Goal: Task Accomplishment & Management: Manage account settings

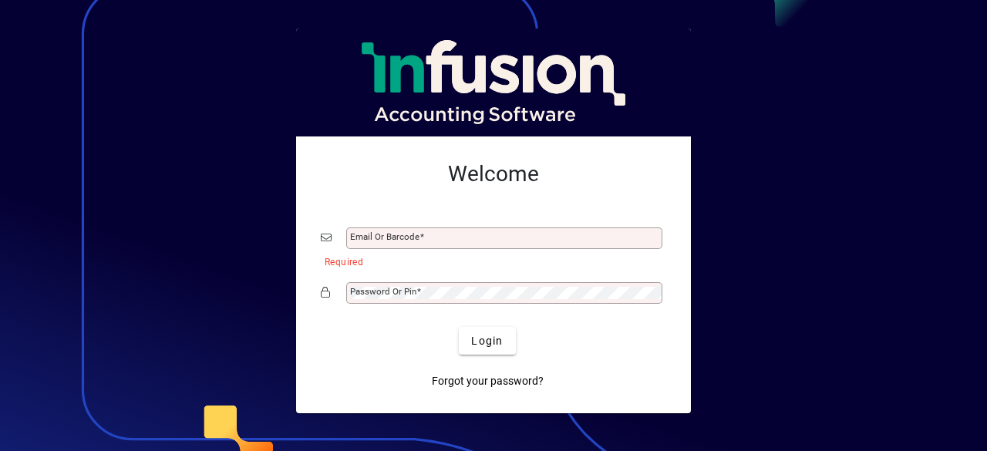
type input "**********"
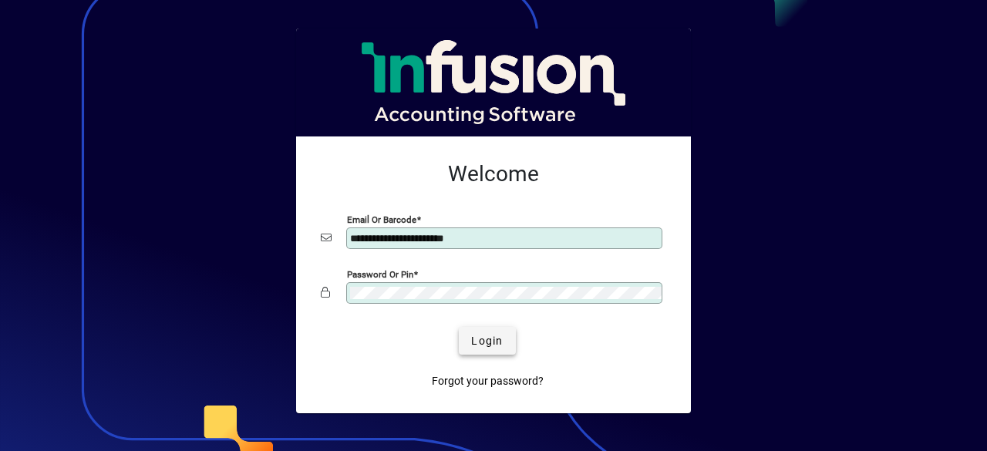
click at [491, 340] on span "Login" at bounding box center [487, 341] width 32 height 16
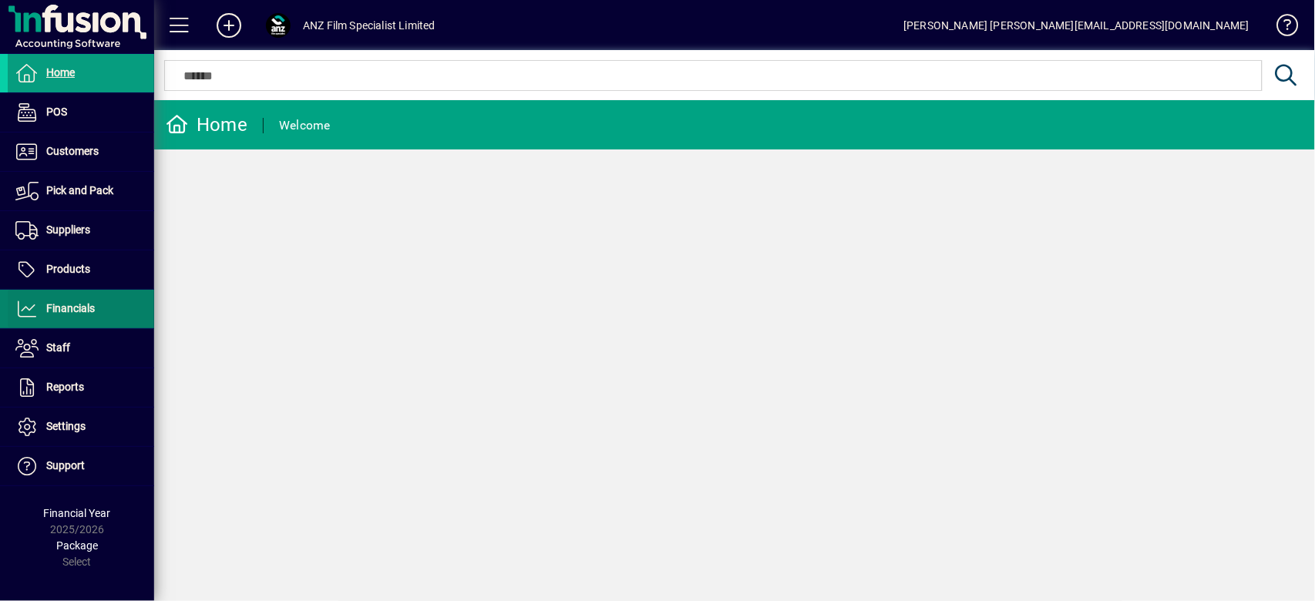
click at [69, 302] on span "Financials" at bounding box center [70, 308] width 49 height 12
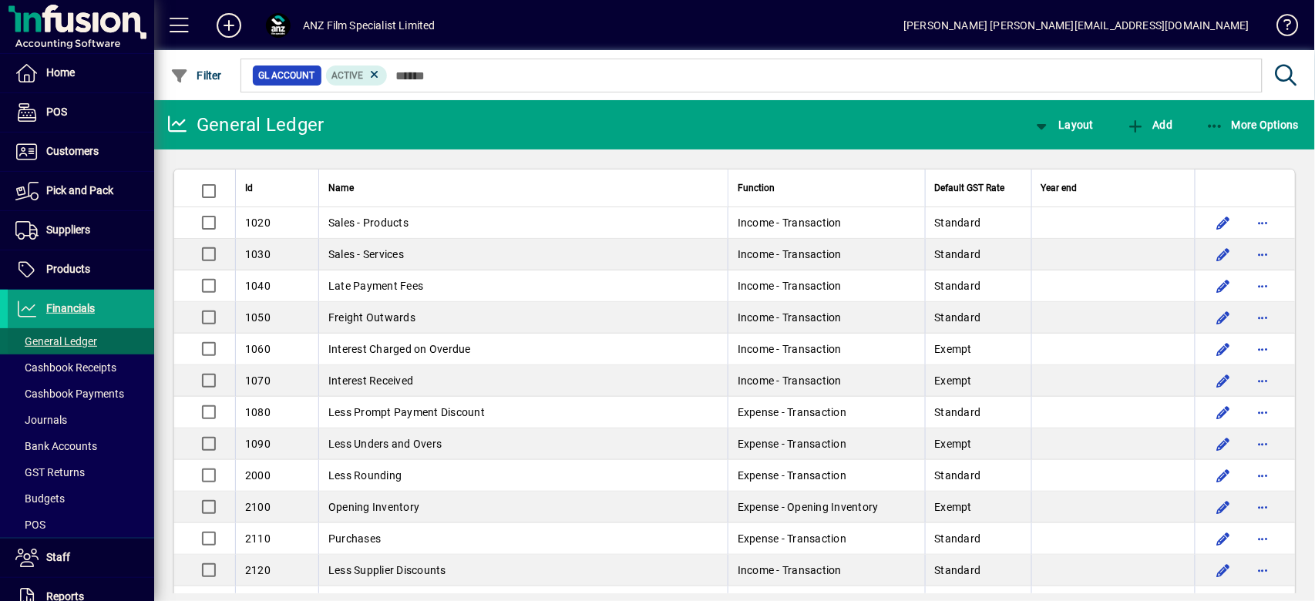
click at [70, 339] on span "General Ledger" at bounding box center [56, 341] width 82 height 12
click at [92, 312] on span "Financials" at bounding box center [70, 308] width 49 height 12
click at [986, 119] on span "More Options" at bounding box center [1253, 125] width 94 height 12
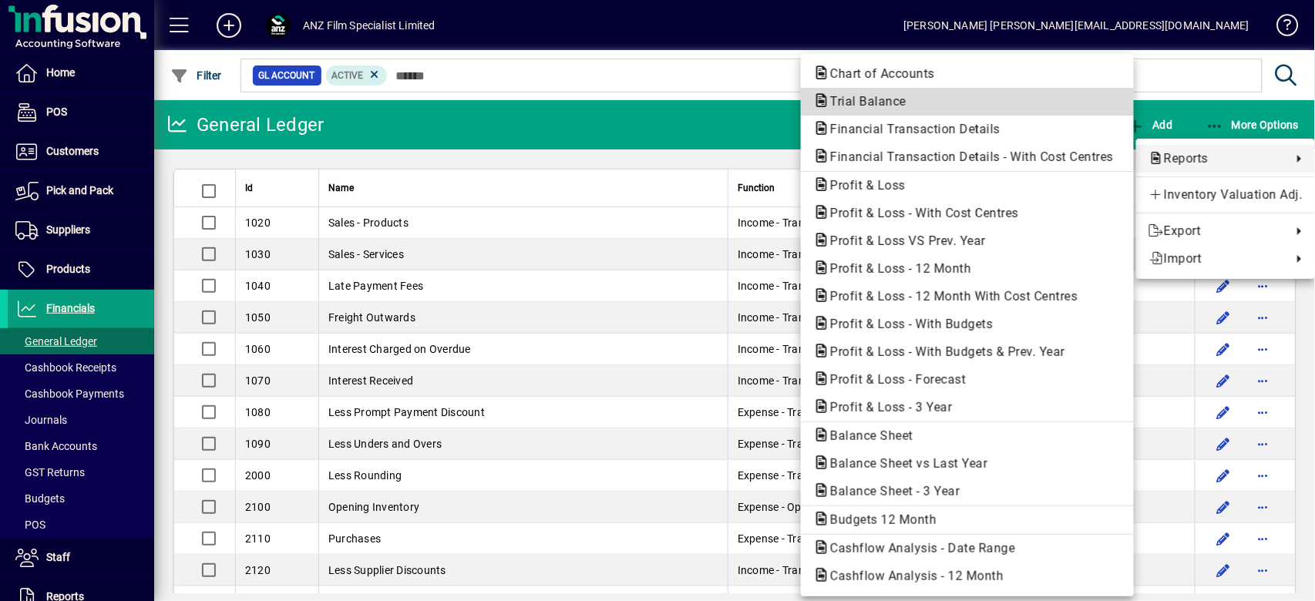
click at [867, 104] on span "Trial Balance" at bounding box center [864, 101] width 101 height 15
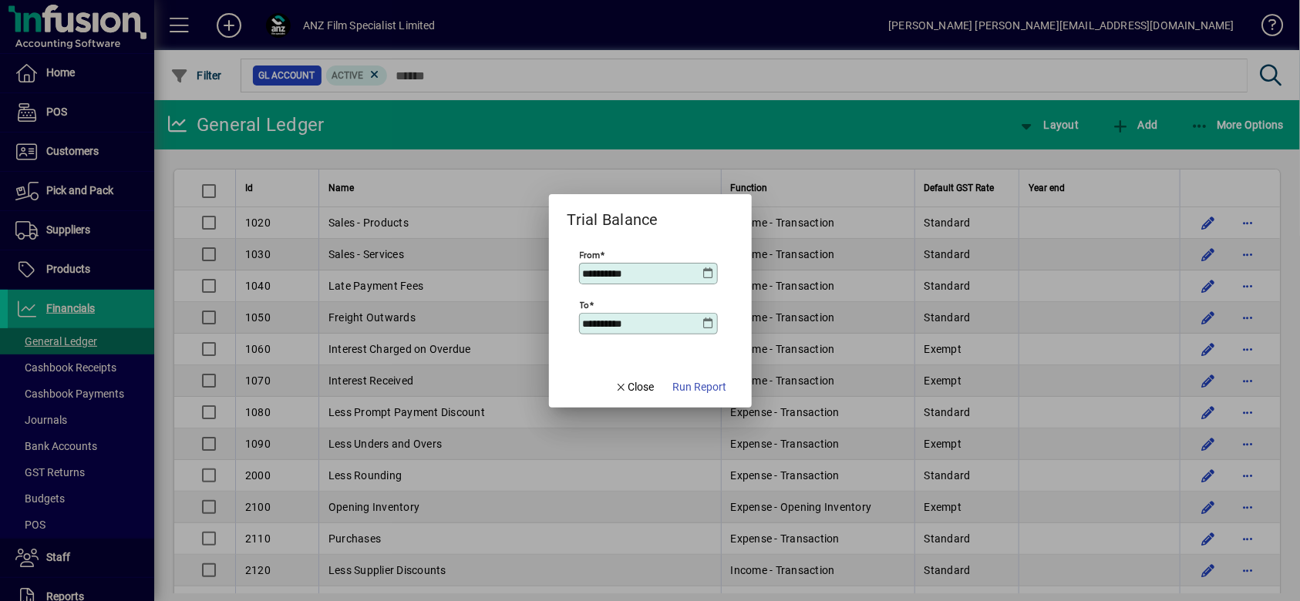
click at [705, 270] on icon at bounding box center [708, 274] width 12 height 12
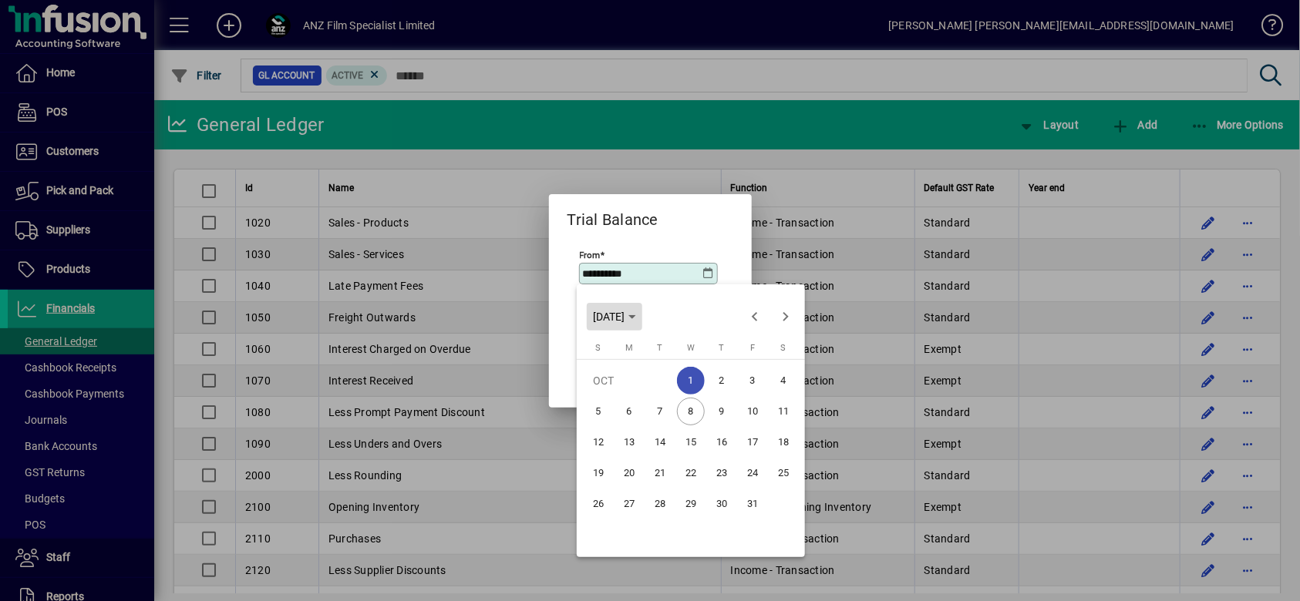
click at [642, 307] on span "Choose month and year" at bounding box center [615, 316] width 56 height 37
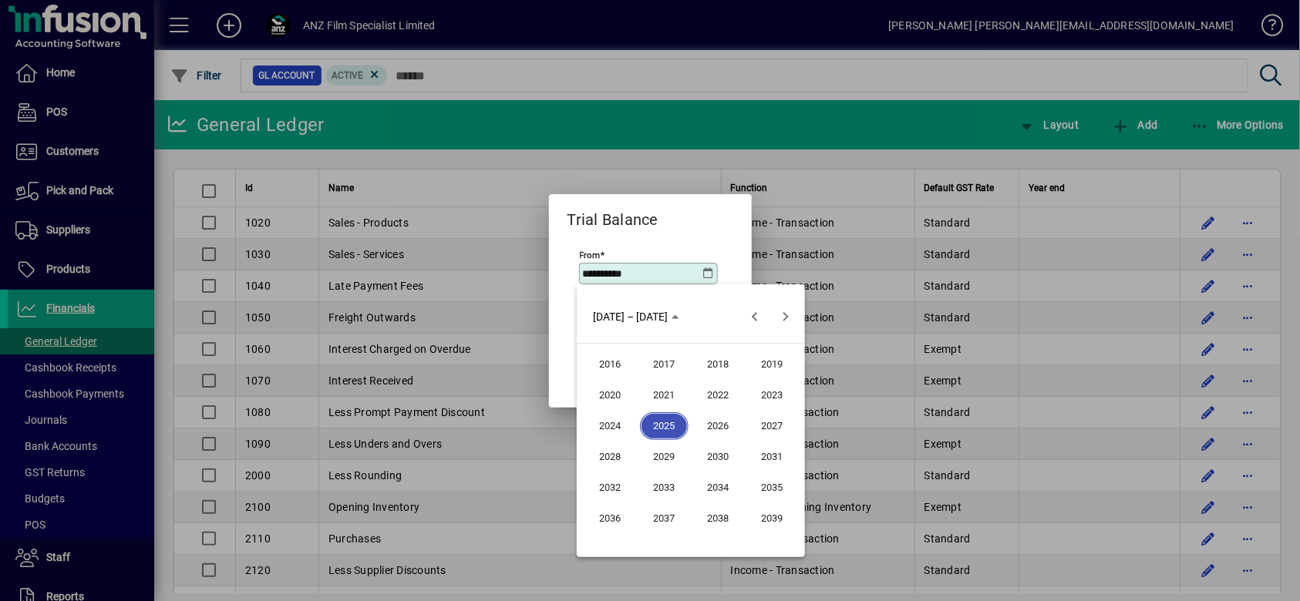
click at [670, 419] on span "2025" at bounding box center [664, 427] width 49 height 28
click at [627, 450] on span "SEP" at bounding box center [610, 457] width 49 height 28
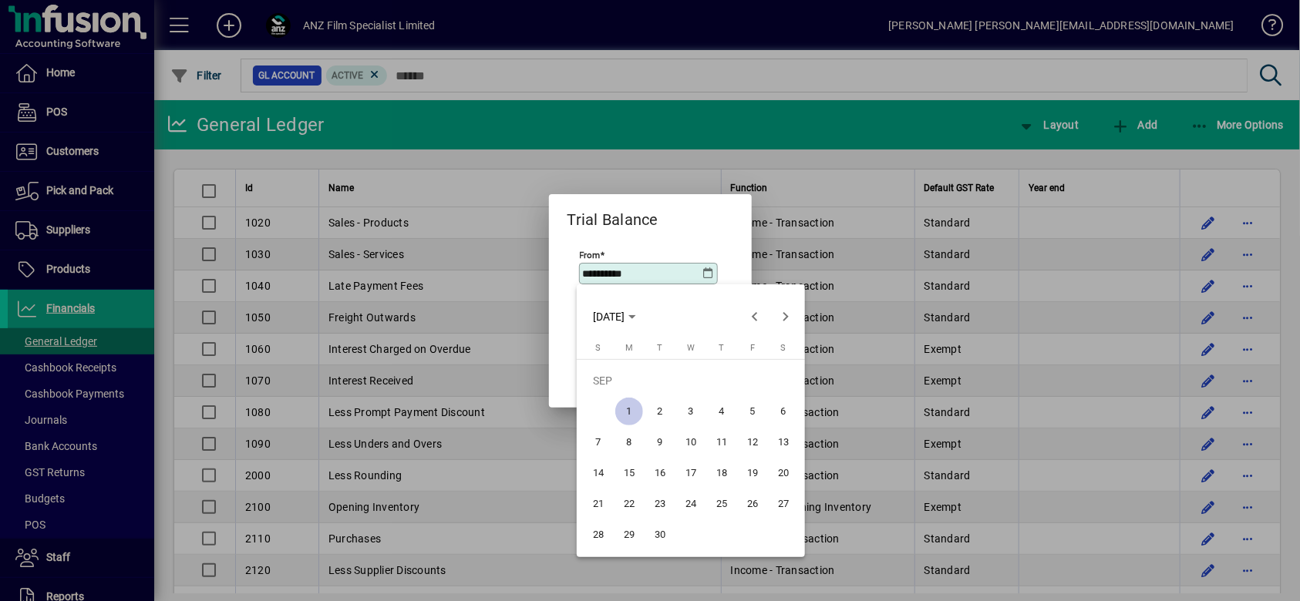
click at [625, 403] on span "1" at bounding box center [629, 412] width 28 height 28
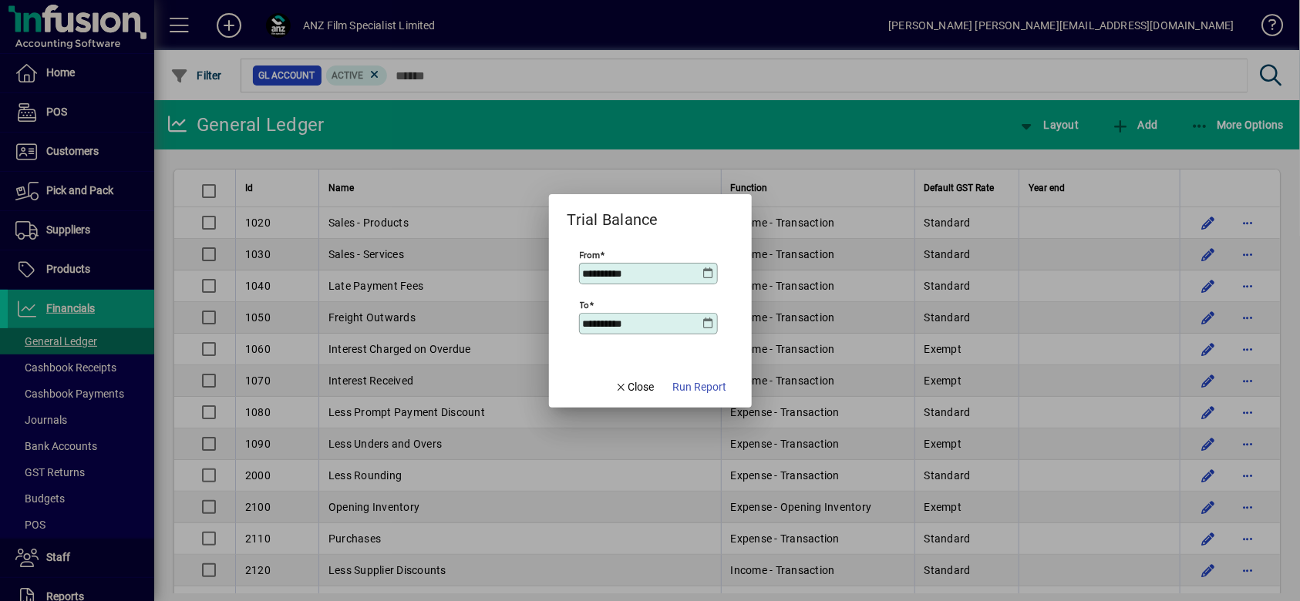
type input "**********"
click at [708, 318] on icon at bounding box center [708, 324] width 12 height 12
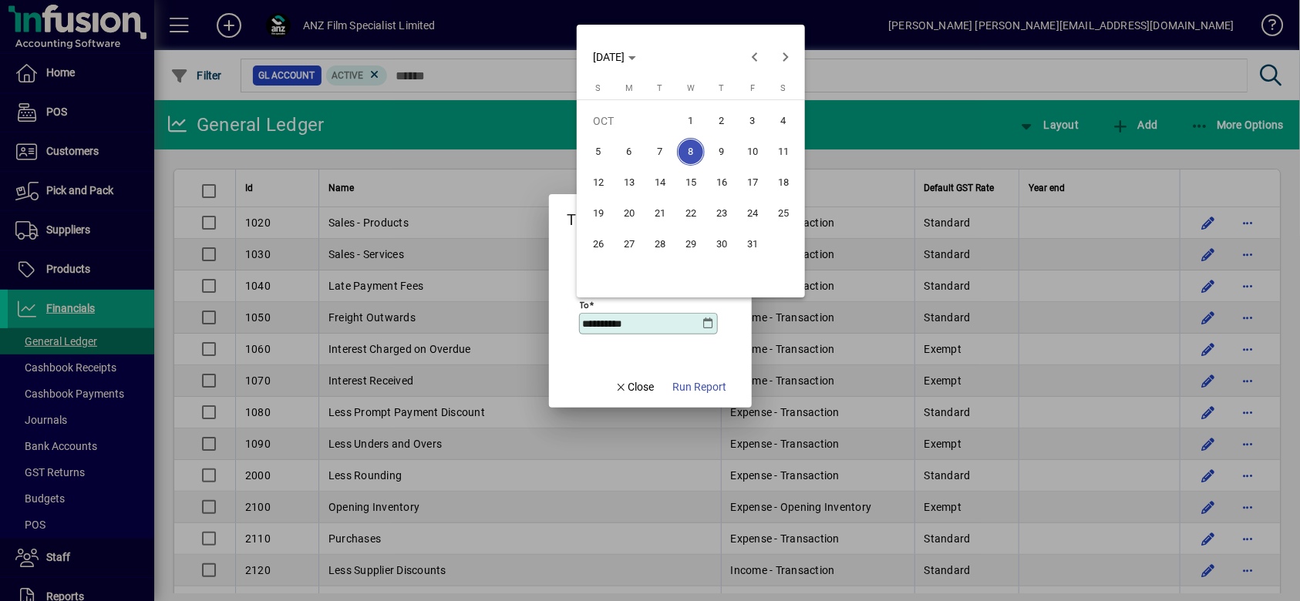
click at [760, 237] on span "31" at bounding box center [753, 245] width 28 height 28
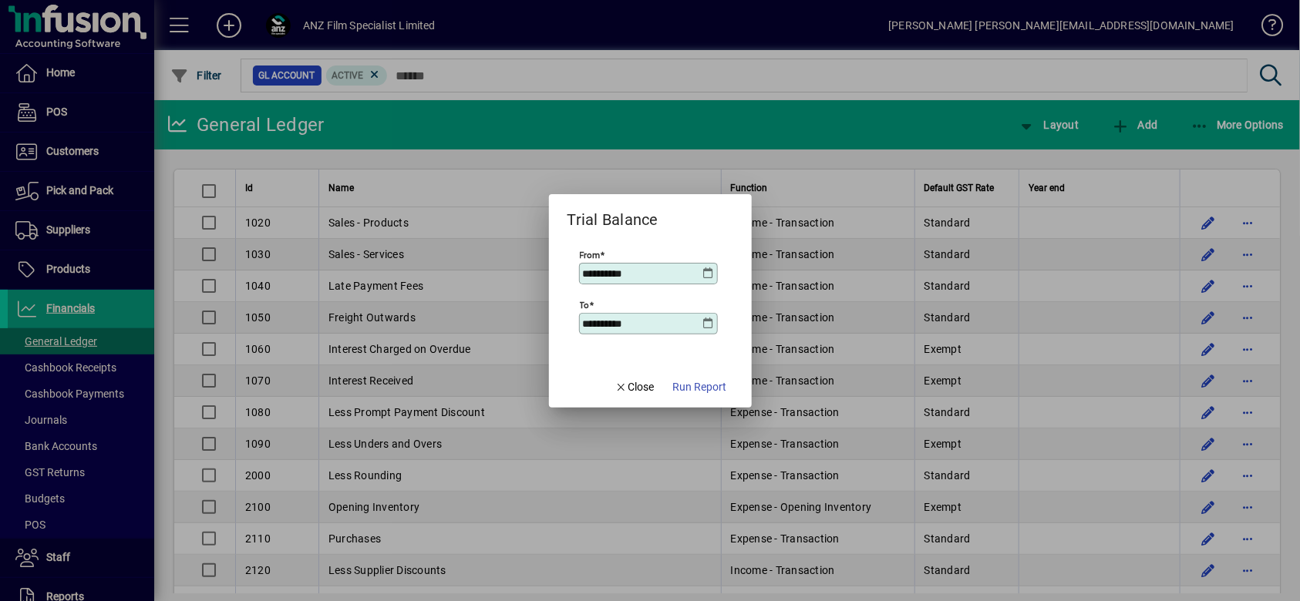
click at [707, 325] on icon at bounding box center [708, 324] width 12 height 12
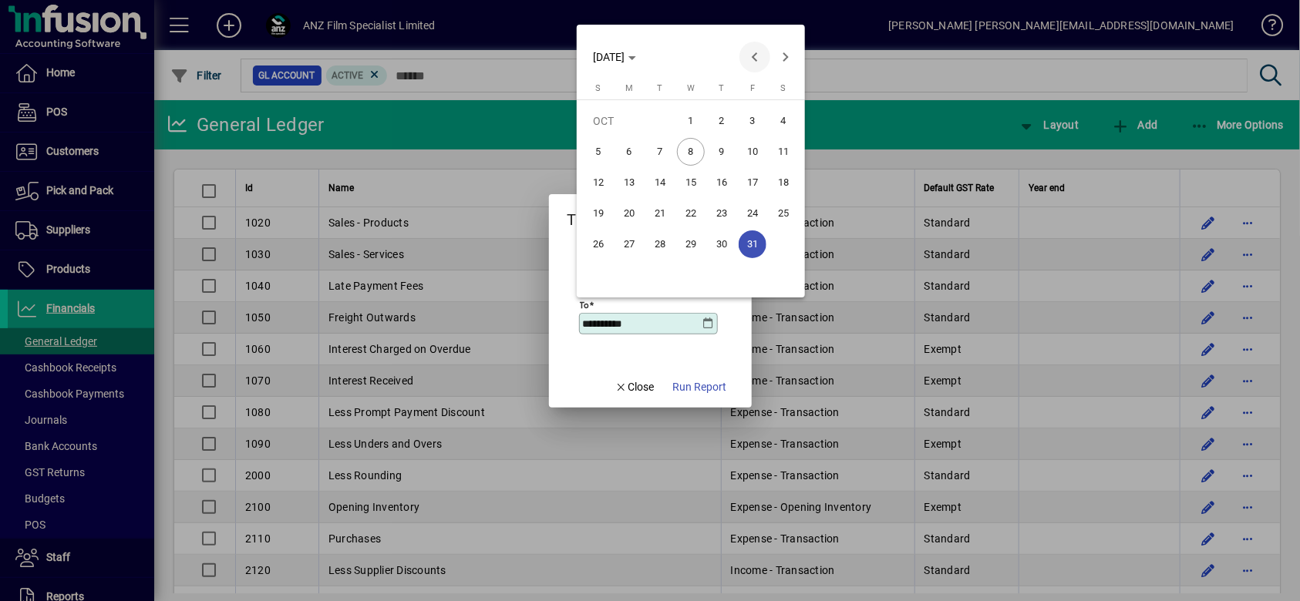
click at [763, 60] on span "Previous month" at bounding box center [754, 57] width 31 height 31
click at [658, 275] on span "30" at bounding box center [660, 275] width 28 height 28
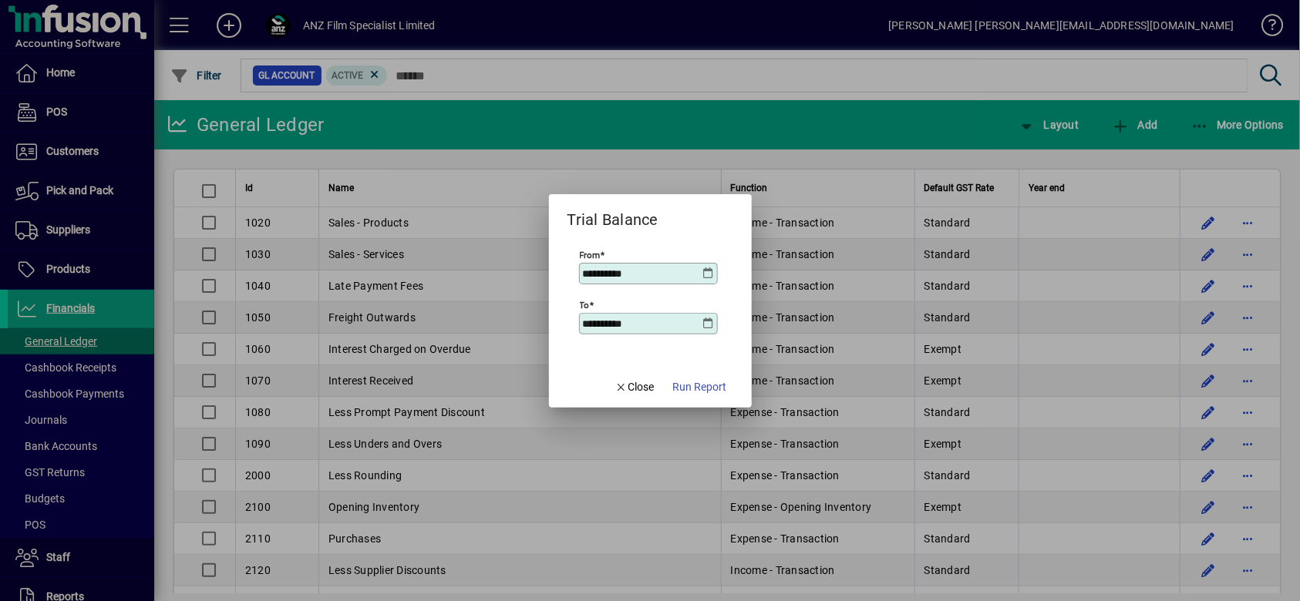
type input "**********"
click at [710, 390] on span "Run Report" at bounding box center [700, 387] width 54 height 16
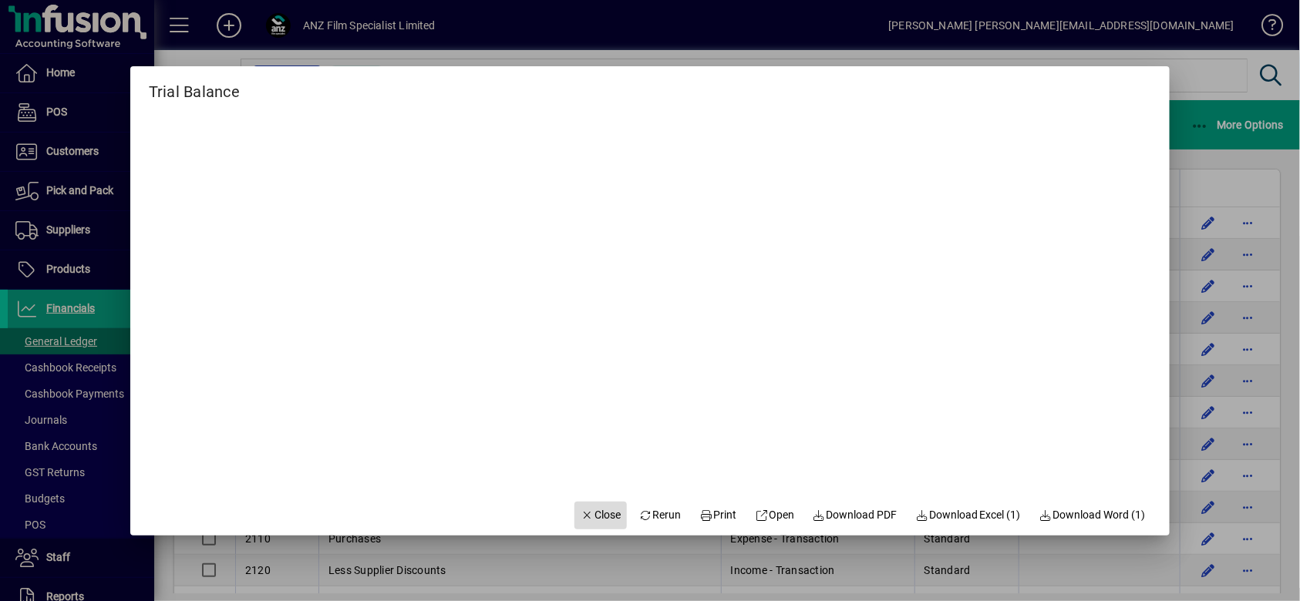
click at [585, 450] on span "Close" at bounding box center [601, 515] width 40 height 16
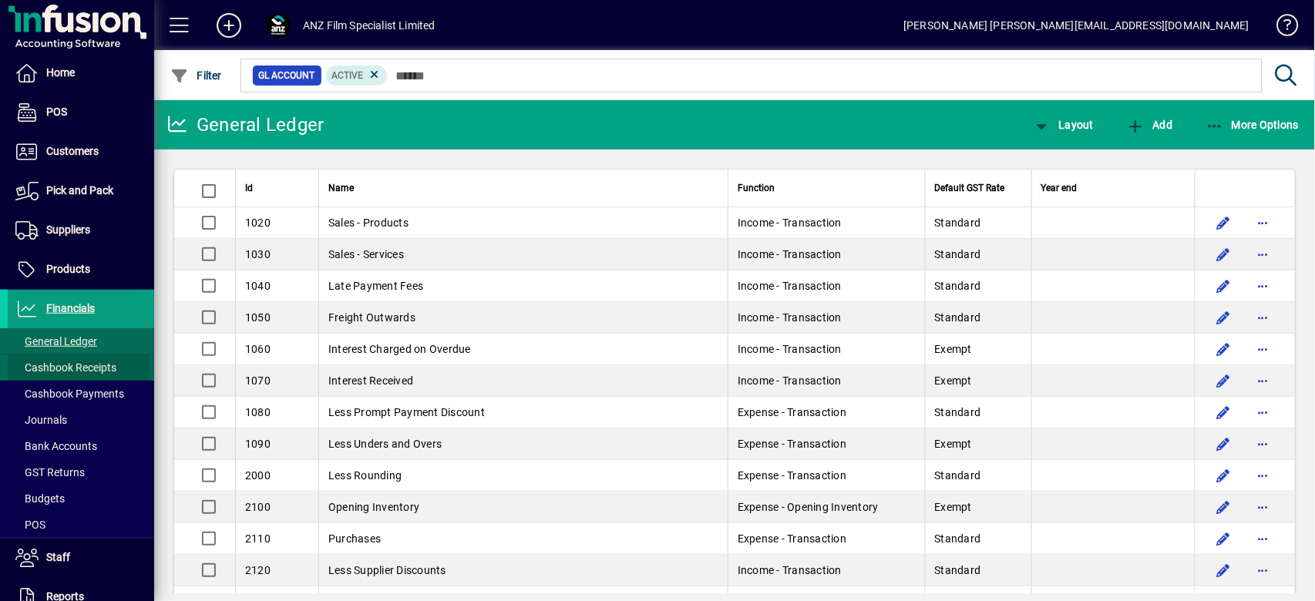
click at [79, 363] on span "Cashbook Receipts" at bounding box center [65, 368] width 101 height 12
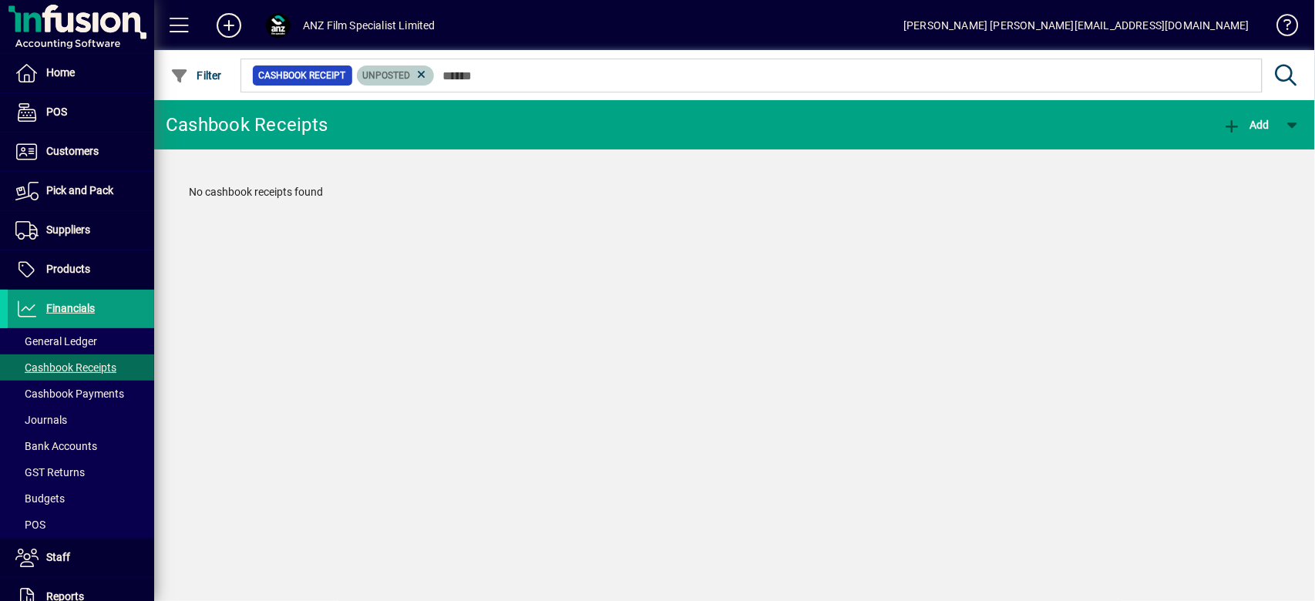
click at [409, 82] on span "Unposted" at bounding box center [396, 75] width 66 height 15
click at [420, 75] on icon at bounding box center [422, 75] width 14 height 14
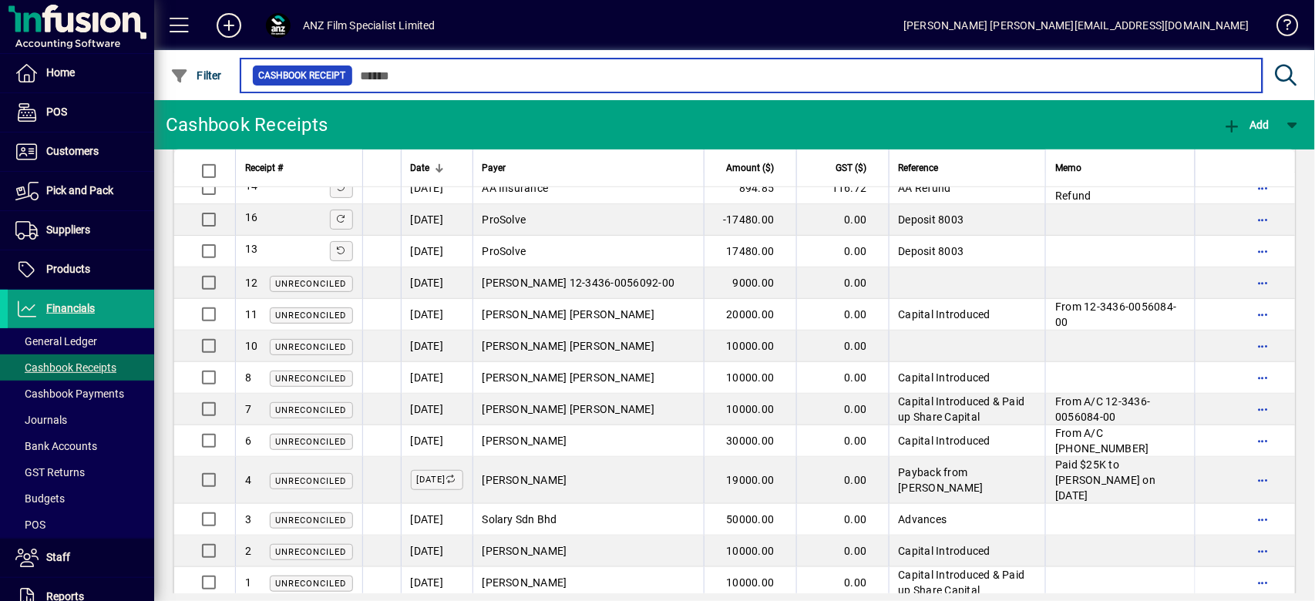
scroll to position [367, 0]
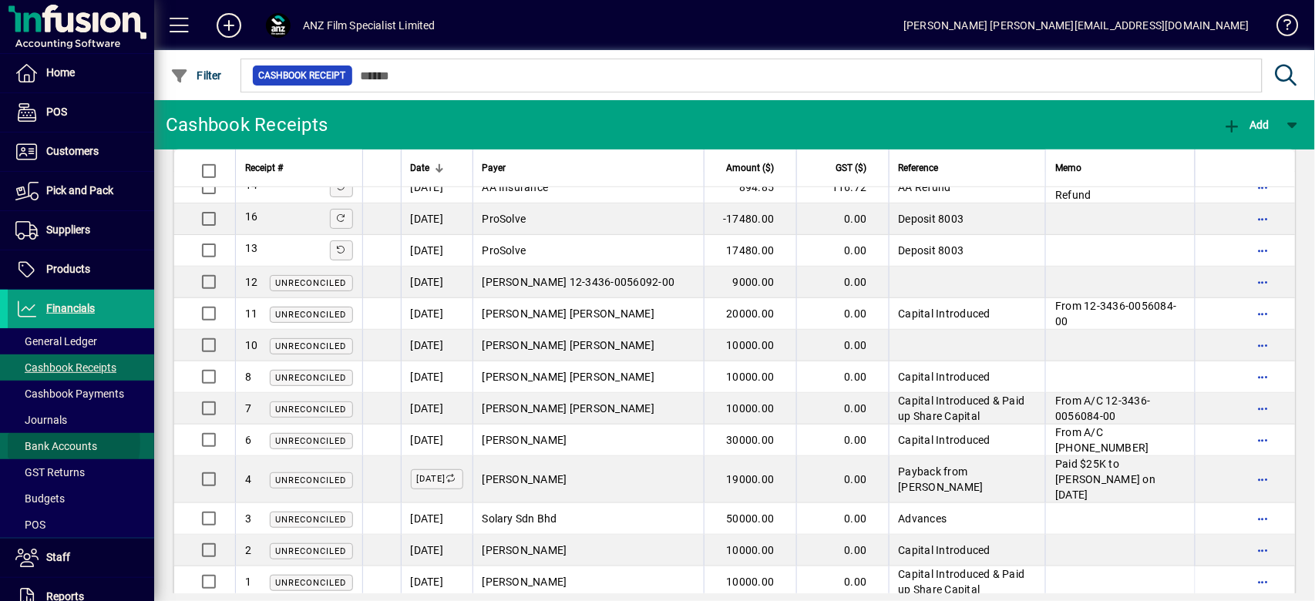
click at [54, 441] on span "Bank Accounts" at bounding box center [56, 446] width 82 height 12
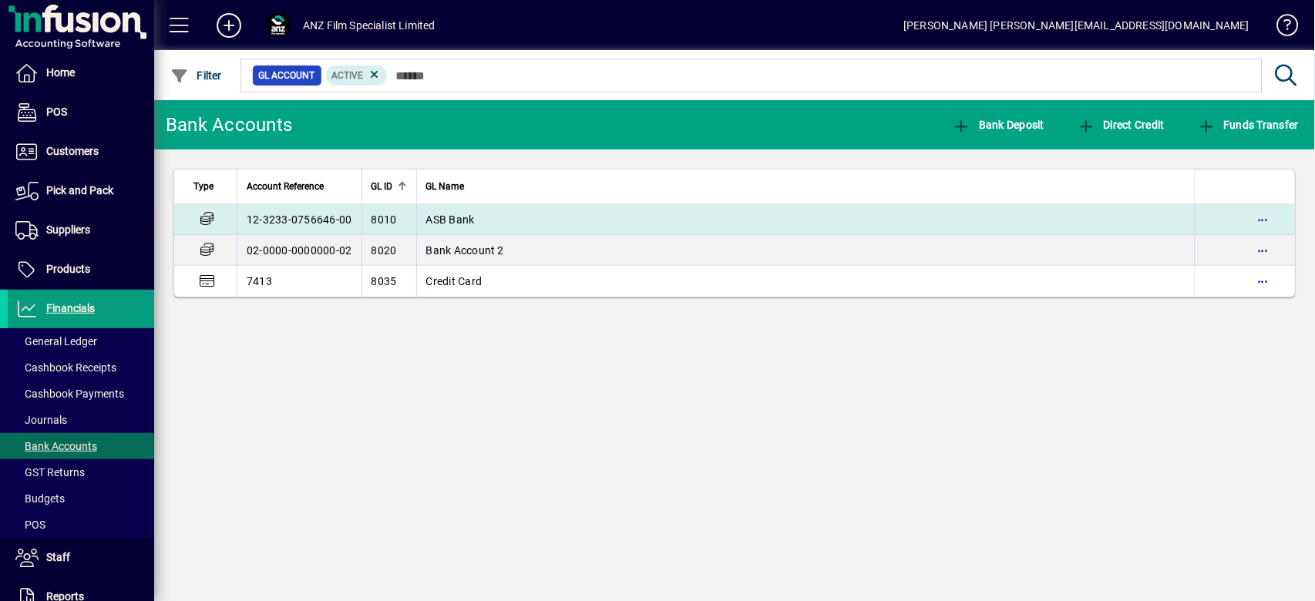
click at [451, 214] on span "ASB Bank" at bounding box center [450, 220] width 49 height 12
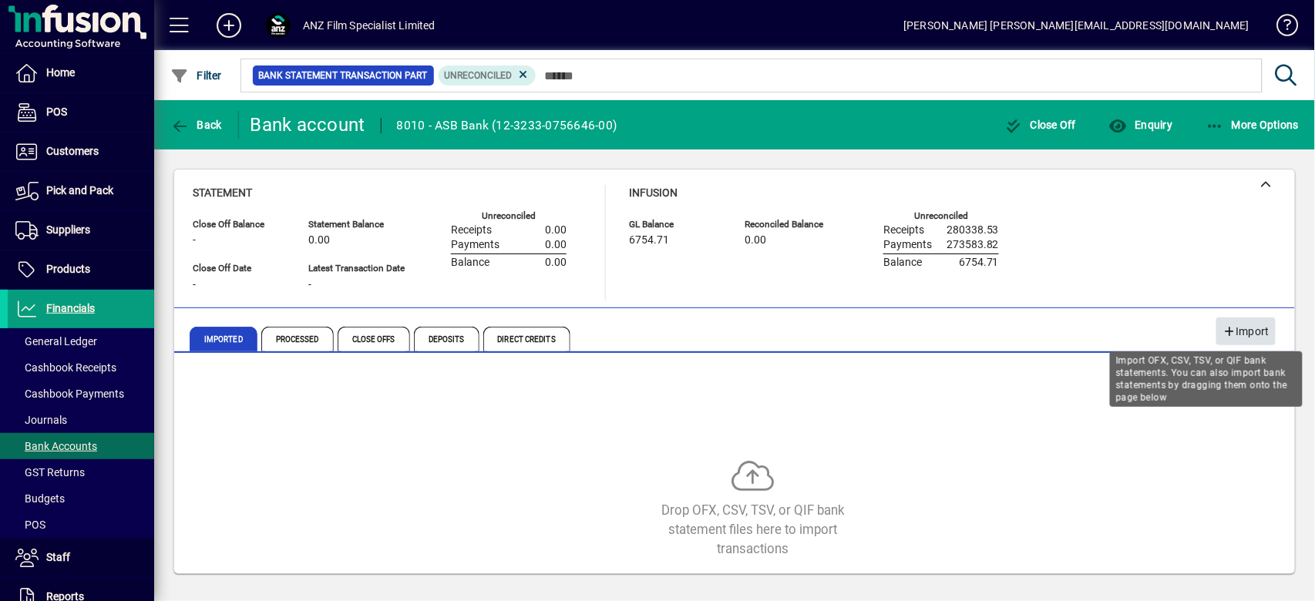
click at [986, 335] on span "Import" at bounding box center [1246, 331] width 47 height 25
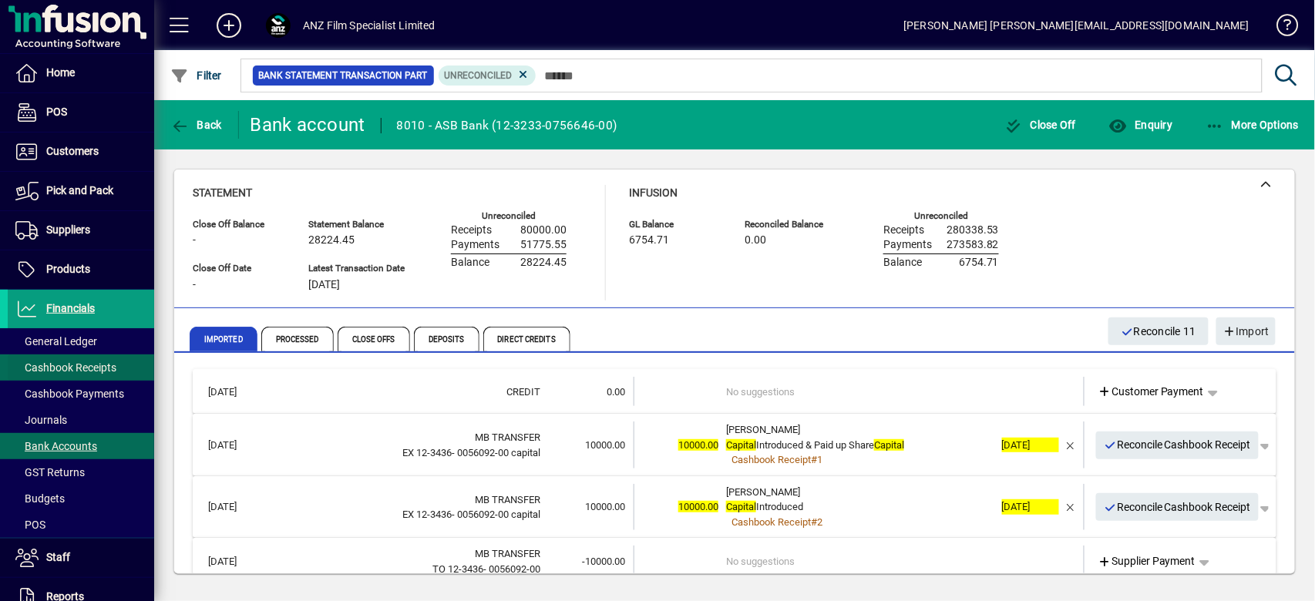
click at [66, 362] on span "Cashbook Receipts" at bounding box center [65, 368] width 101 height 12
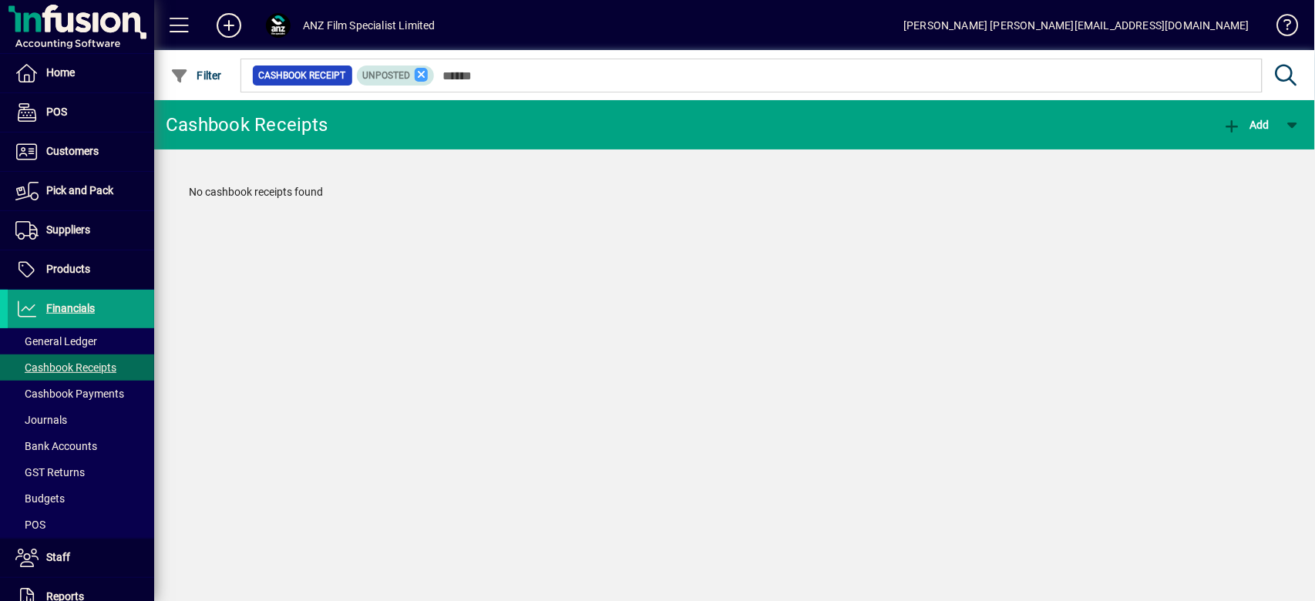
click at [425, 79] on icon at bounding box center [422, 75] width 14 height 14
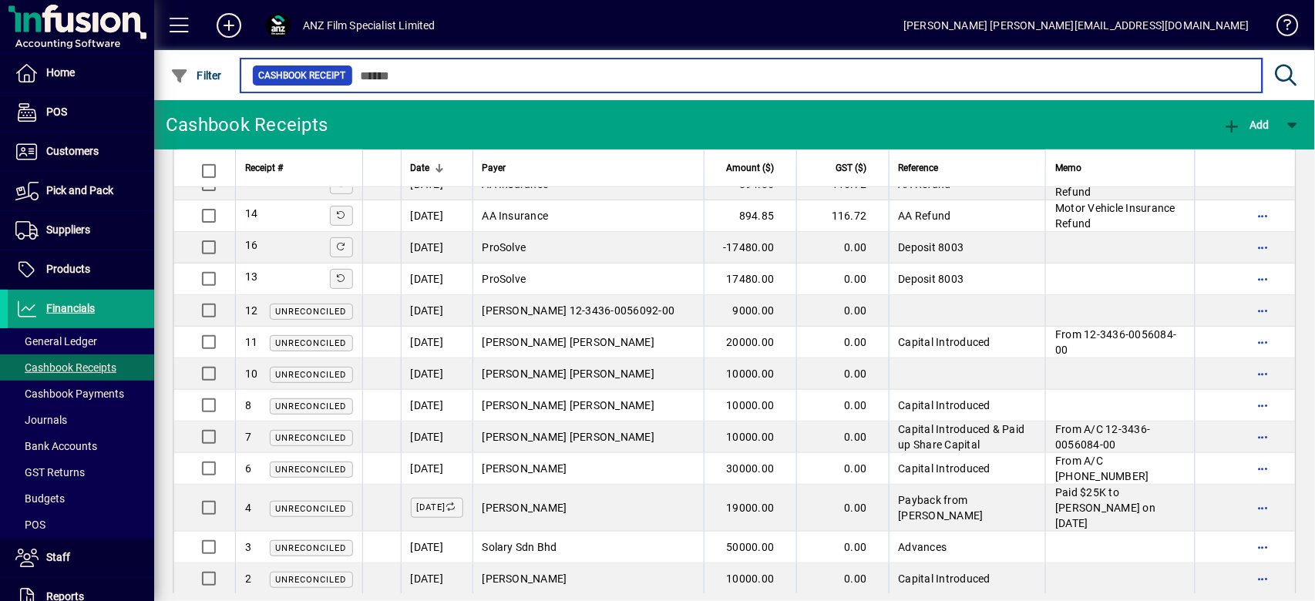
scroll to position [367, 0]
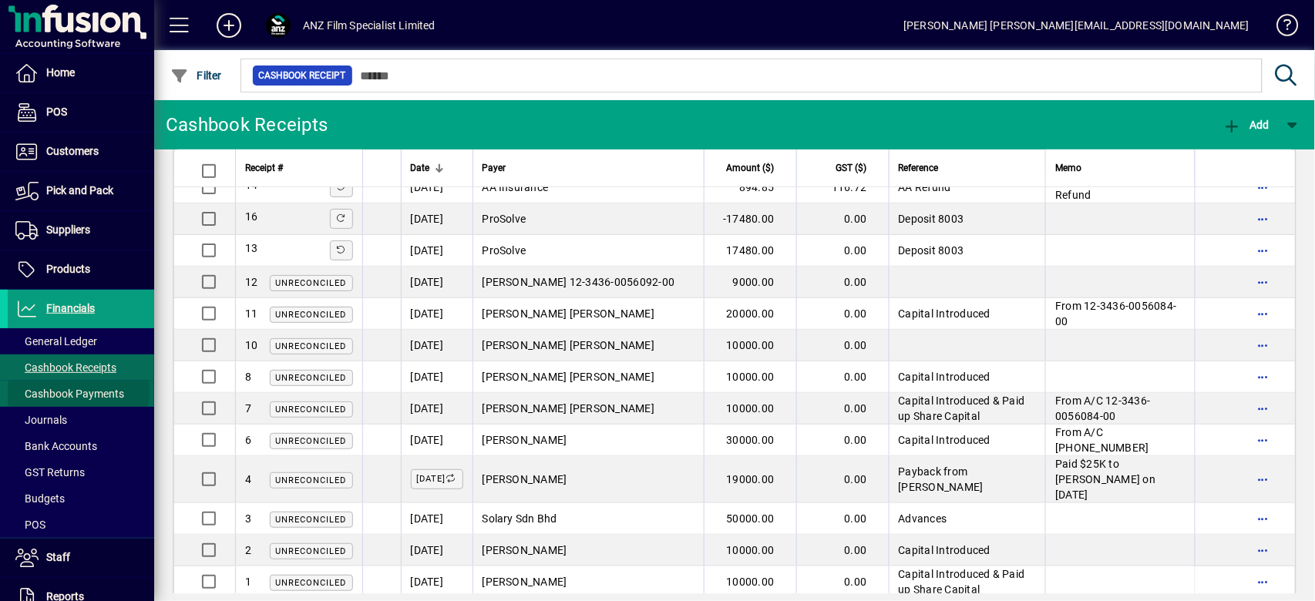
click at [78, 389] on span "Cashbook Payments" at bounding box center [69, 394] width 109 height 12
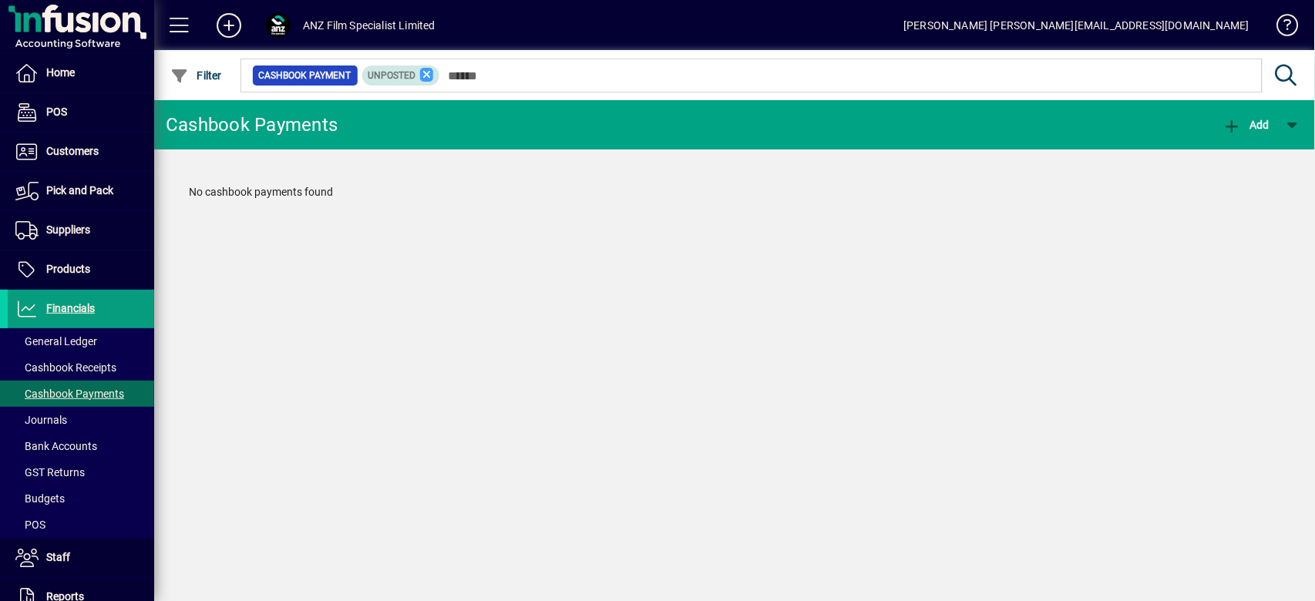
click at [423, 76] on icon at bounding box center [427, 75] width 14 height 14
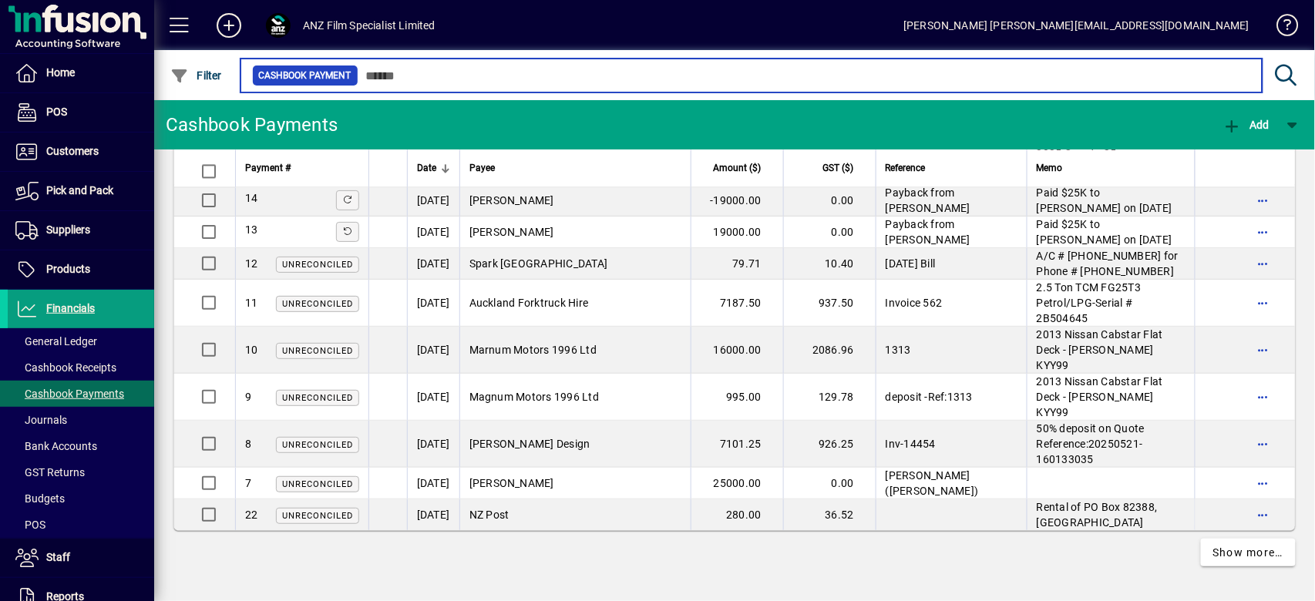
scroll to position [3314, 0]
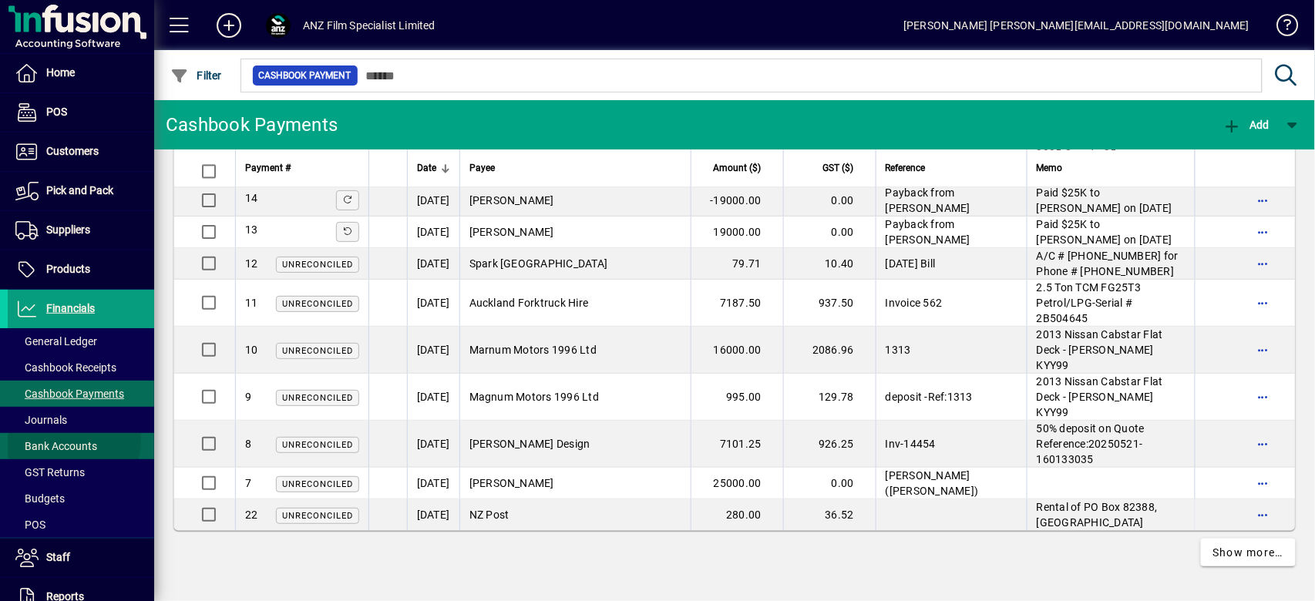
click at [59, 440] on span "Bank Accounts" at bounding box center [56, 446] width 82 height 12
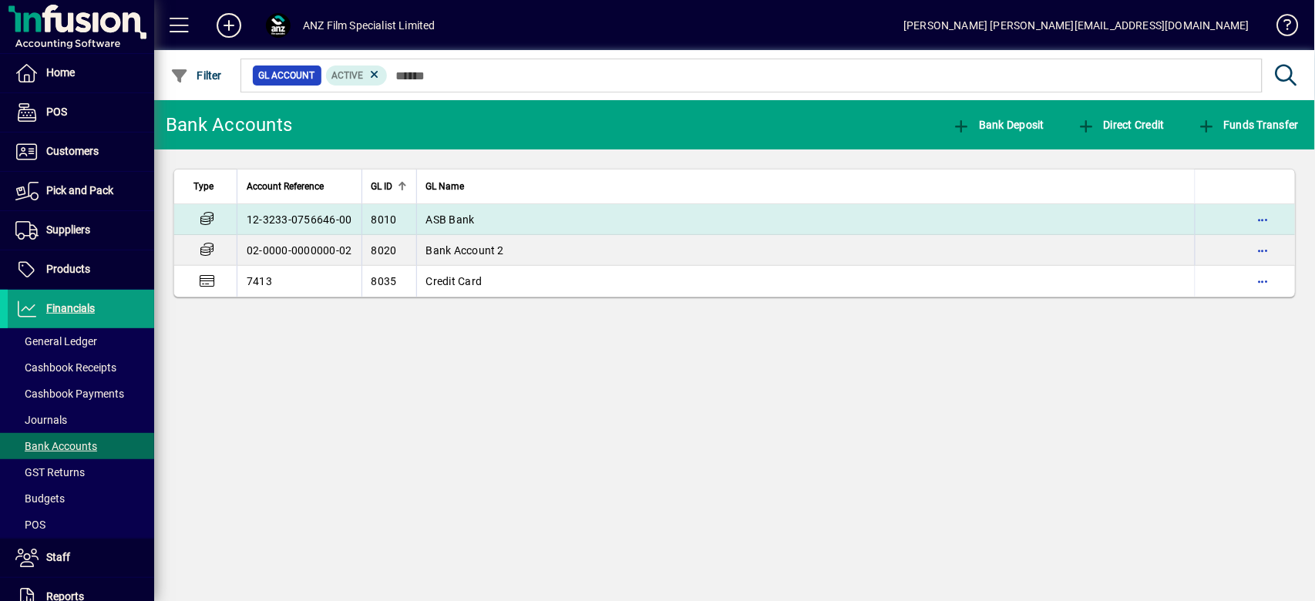
click at [483, 215] on td "ASB Bank" at bounding box center [806, 219] width 780 height 31
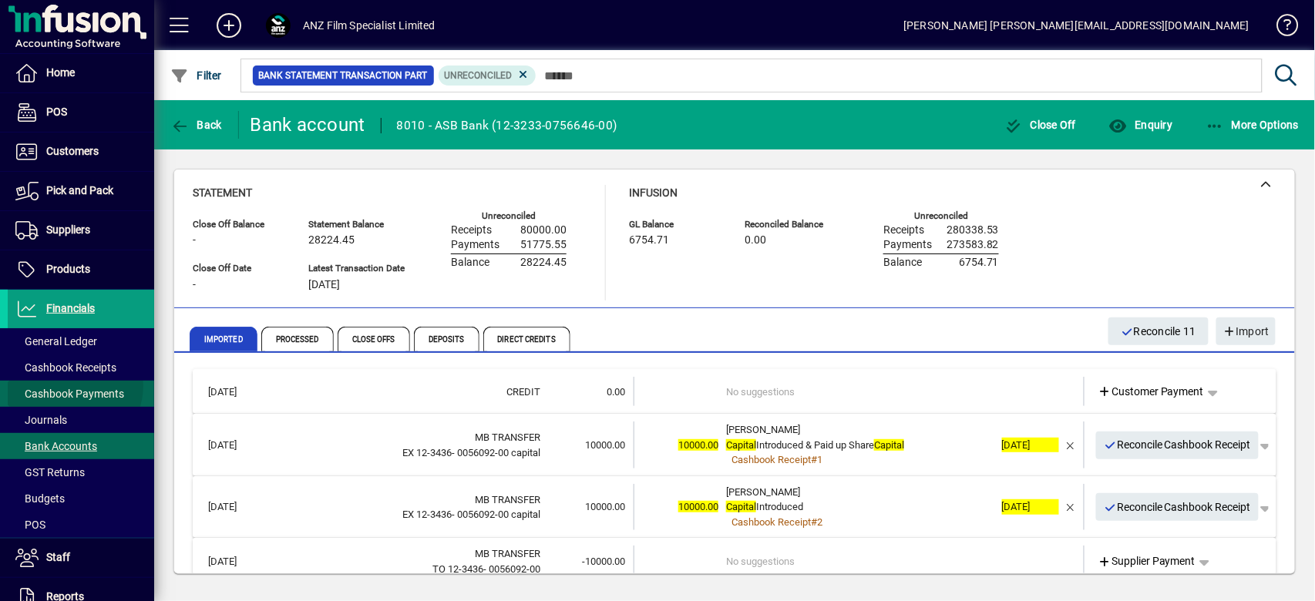
click at [74, 388] on span "Cashbook Payments" at bounding box center [69, 394] width 109 height 12
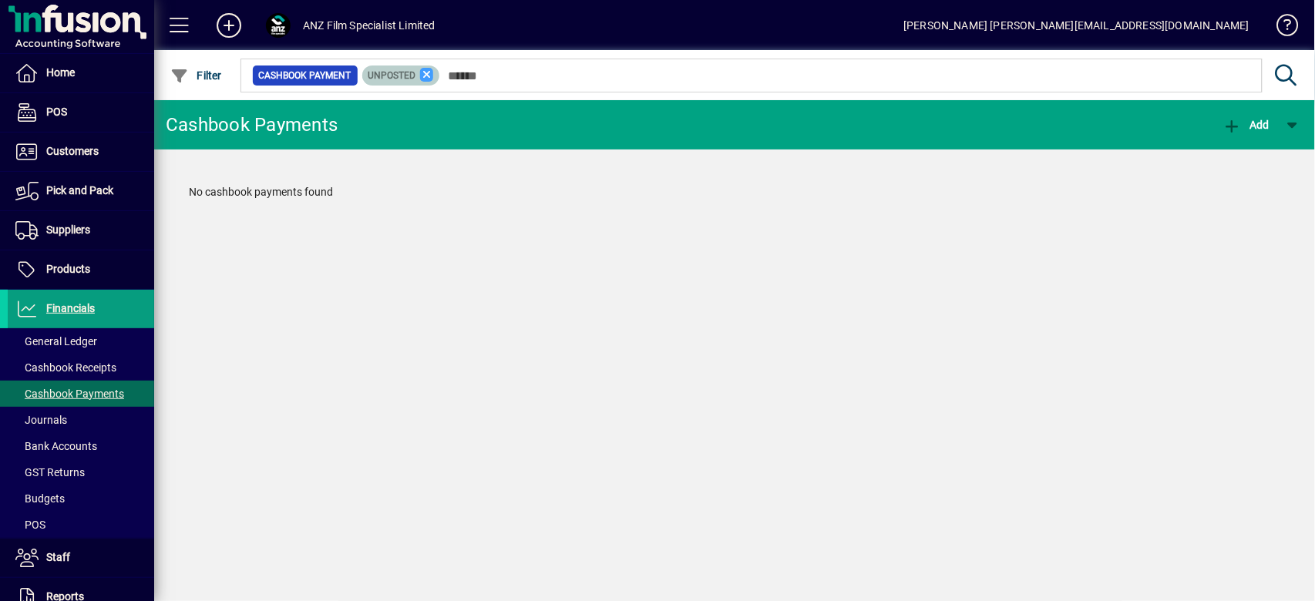
click at [430, 68] on icon at bounding box center [427, 75] width 14 height 14
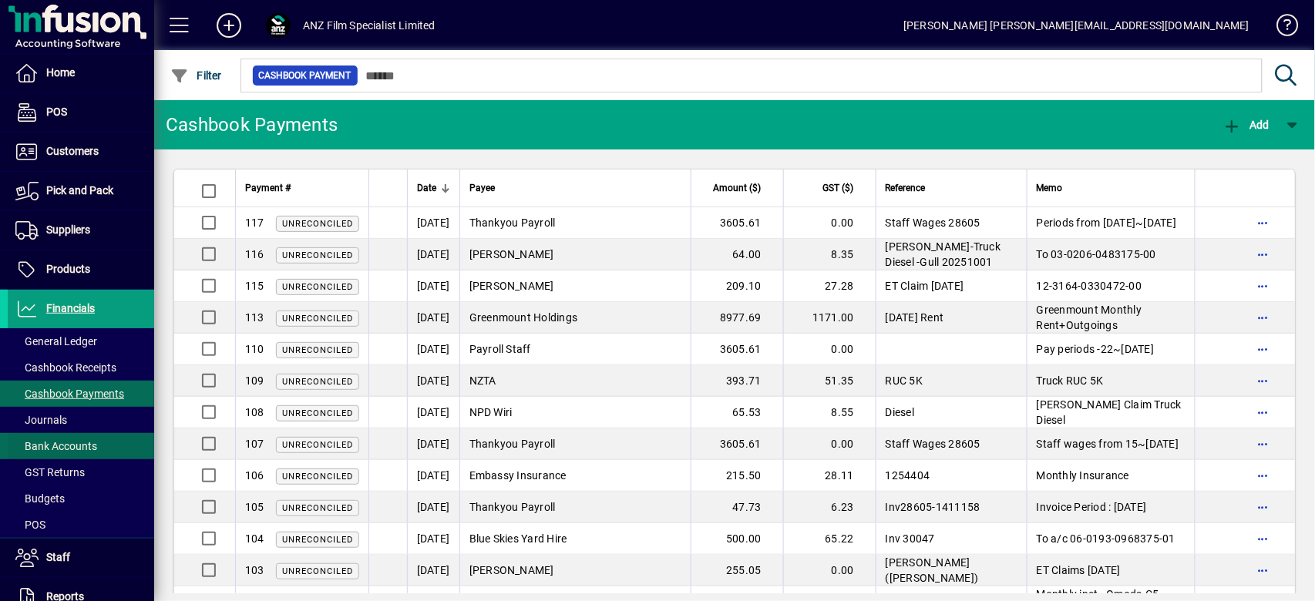
click at [67, 441] on span "Bank Accounts" at bounding box center [56, 446] width 82 height 12
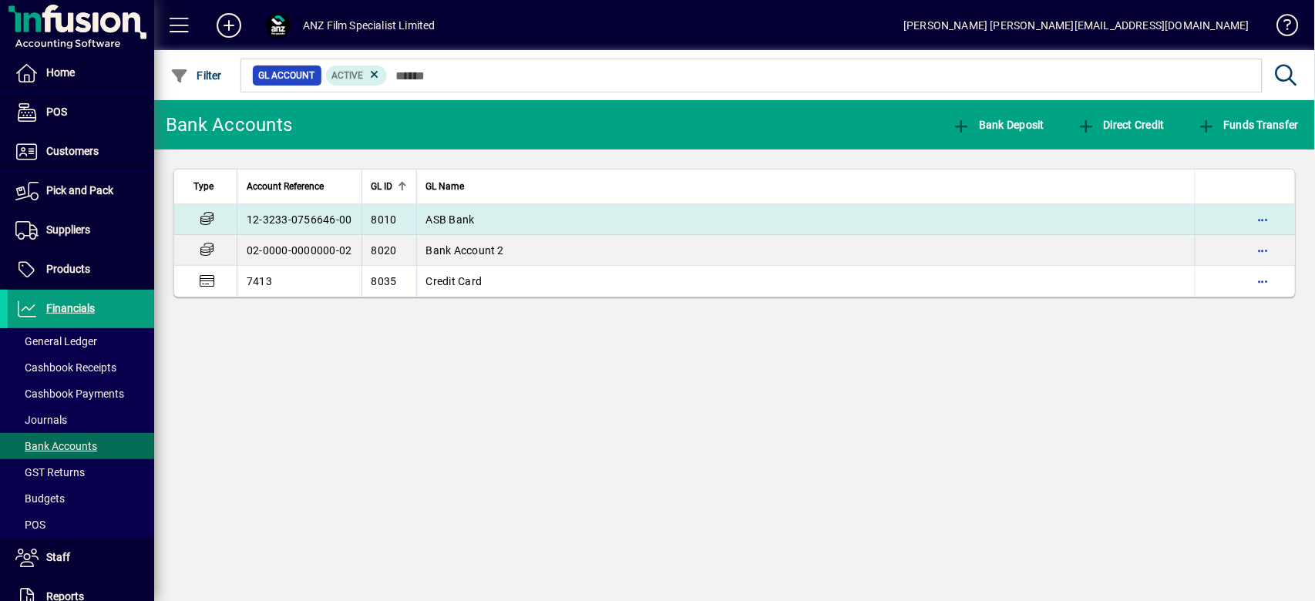
click at [605, 221] on td "ASB Bank" at bounding box center [806, 219] width 780 height 31
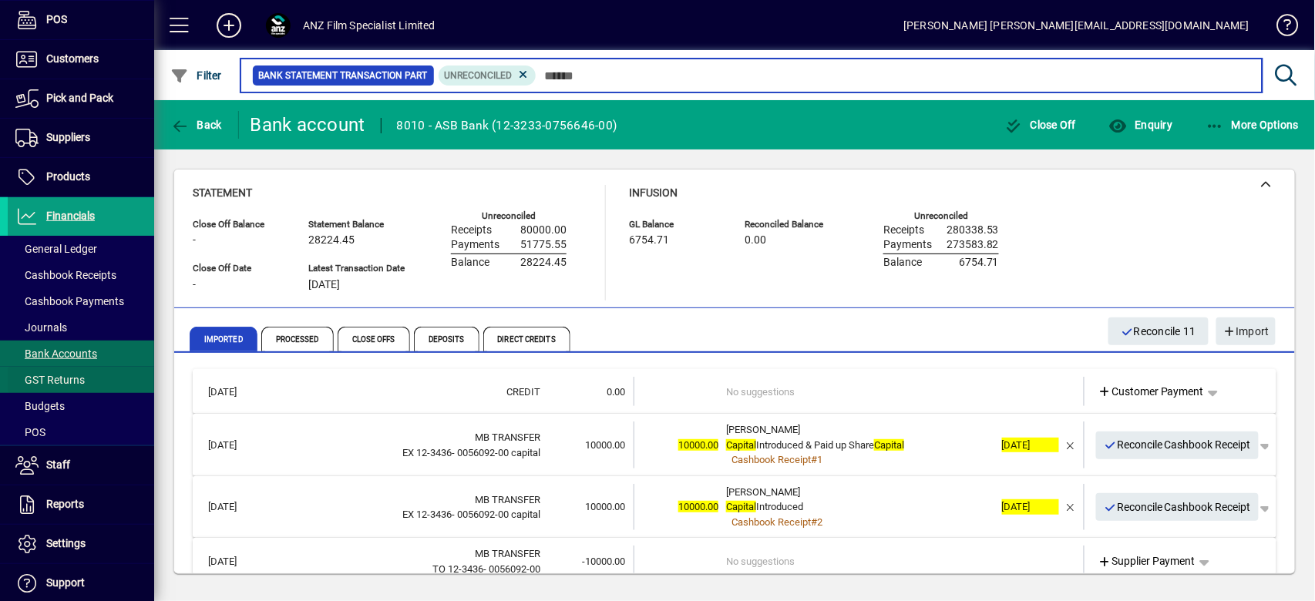
scroll to position [174, 0]
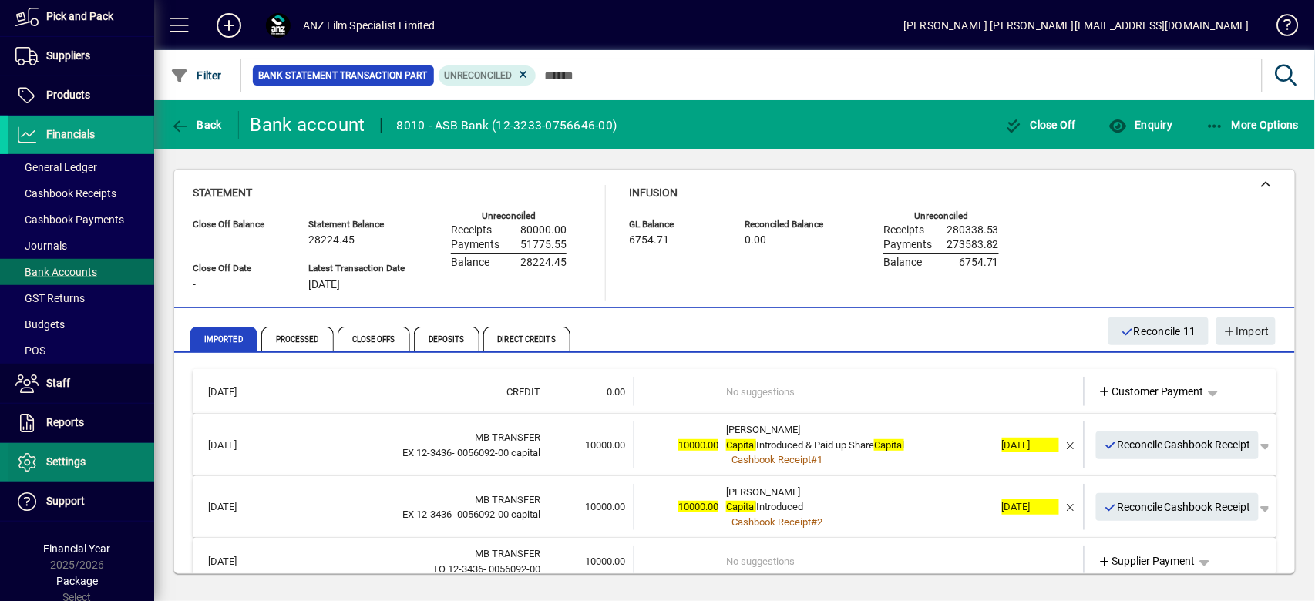
click at [82, 450] on span at bounding box center [81, 462] width 147 height 37
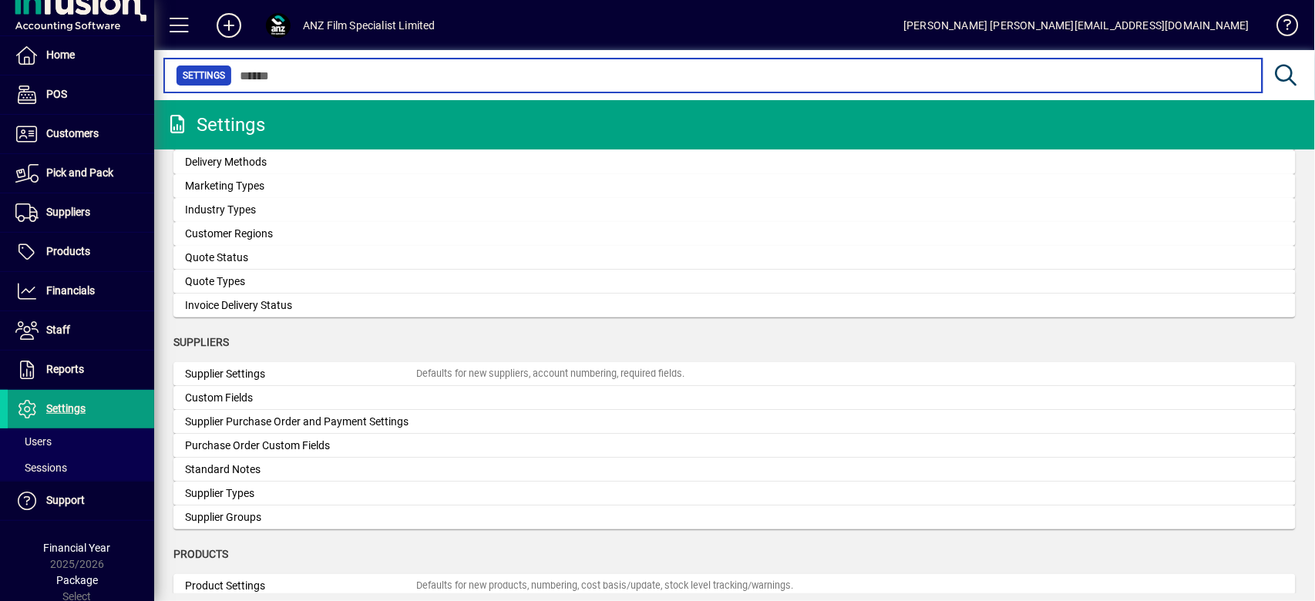
scroll to position [1502, 0]
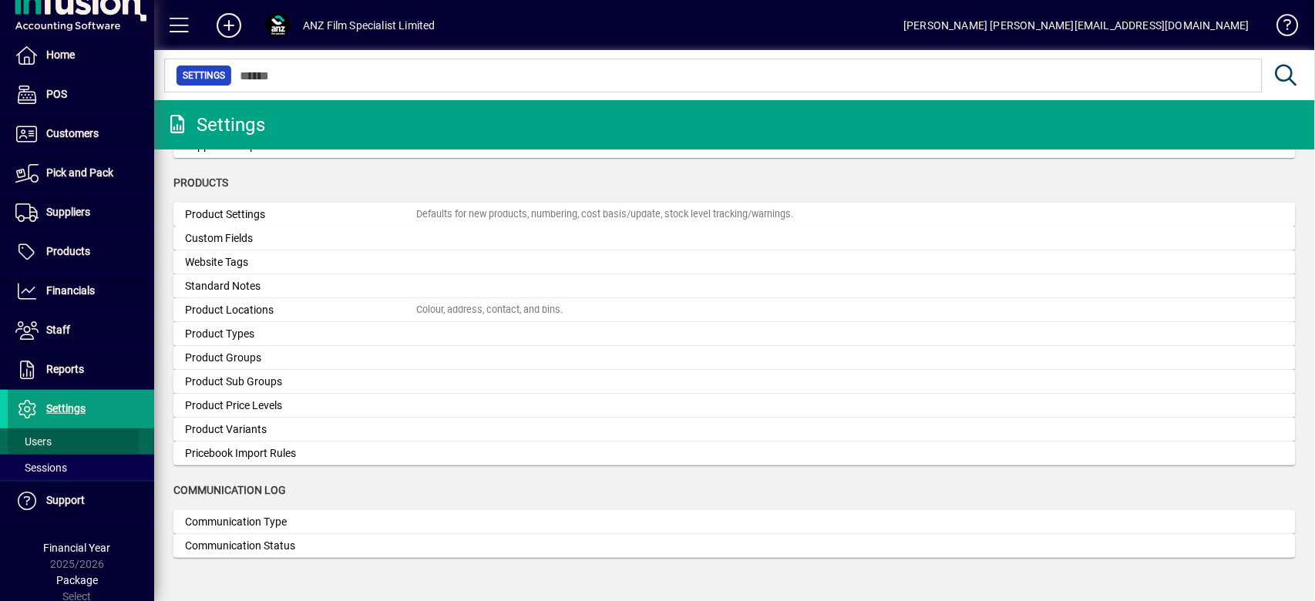
click at [62, 439] on span at bounding box center [81, 441] width 147 height 37
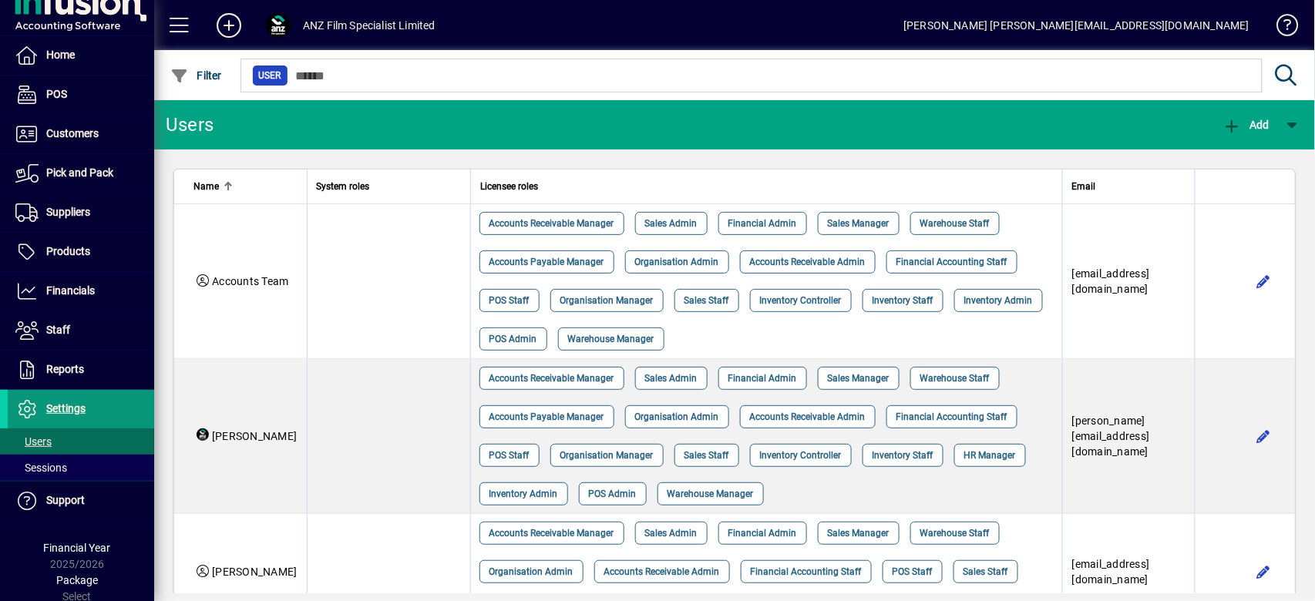
click at [70, 403] on span "Settings" at bounding box center [65, 409] width 39 height 12
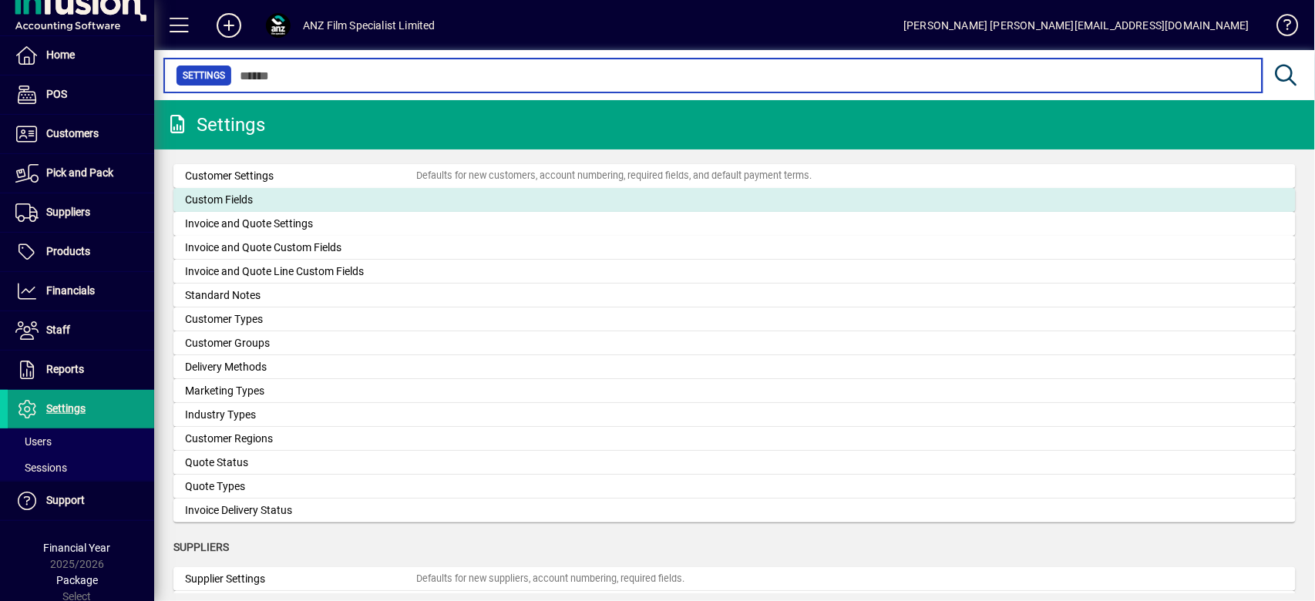
scroll to position [1502, 0]
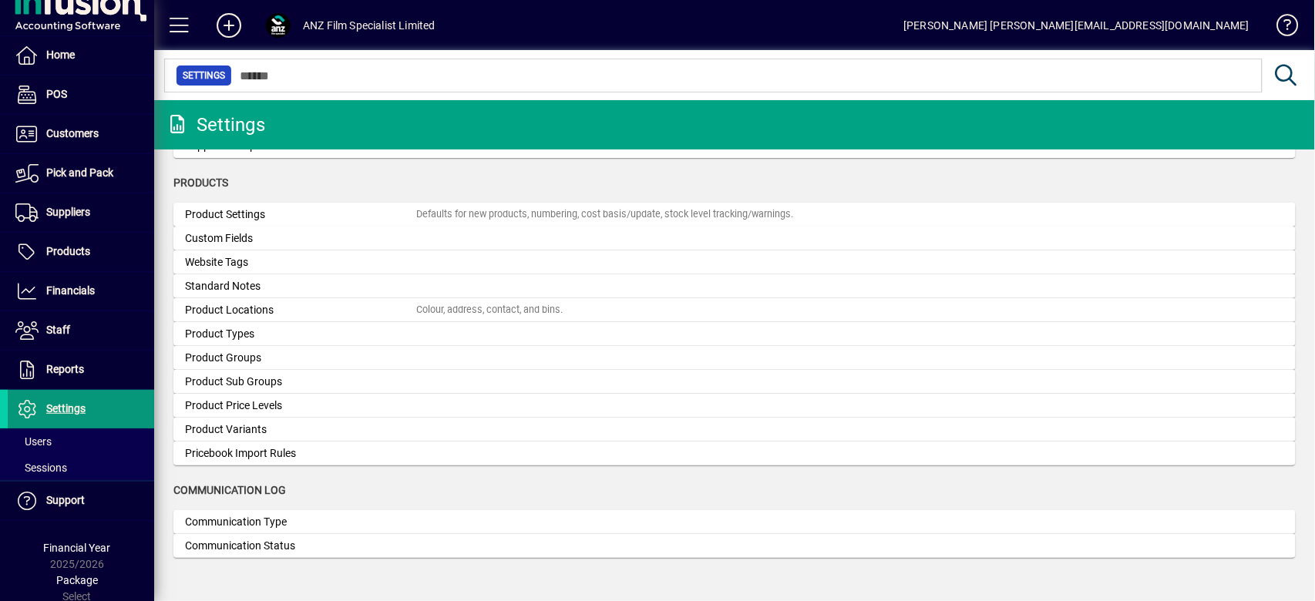
click at [78, 404] on span "Settings" at bounding box center [65, 409] width 39 height 12
click at [66, 365] on span "Reports" at bounding box center [65, 369] width 38 height 12
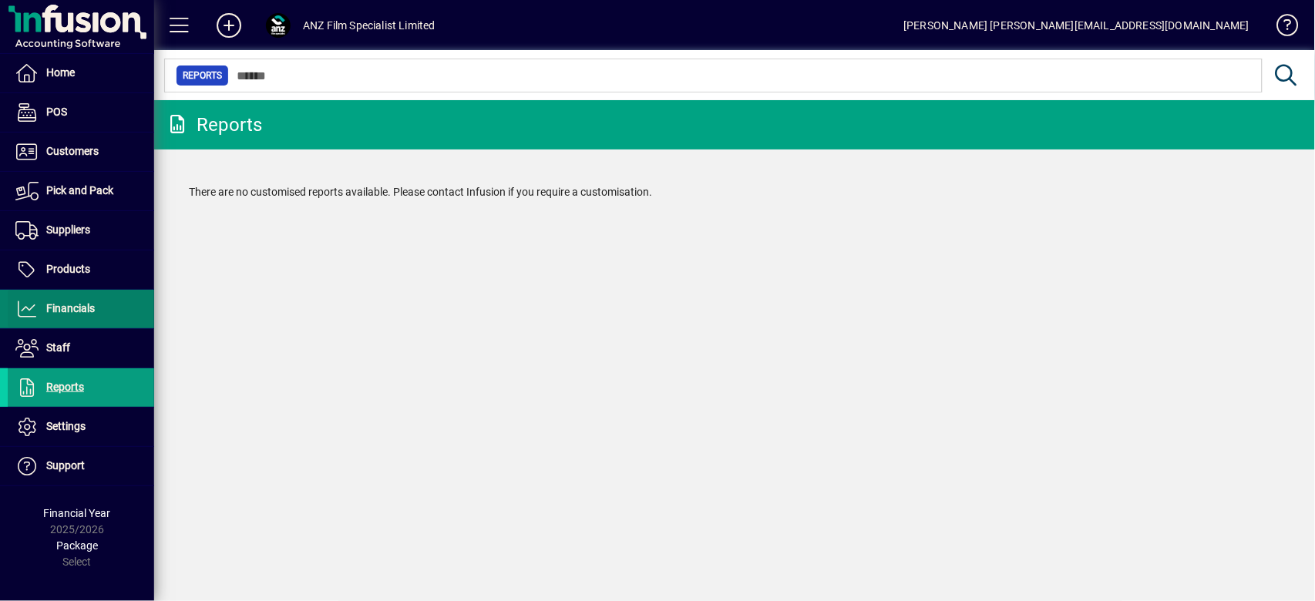
click at [71, 312] on span "Financials" at bounding box center [70, 308] width 49 height 12
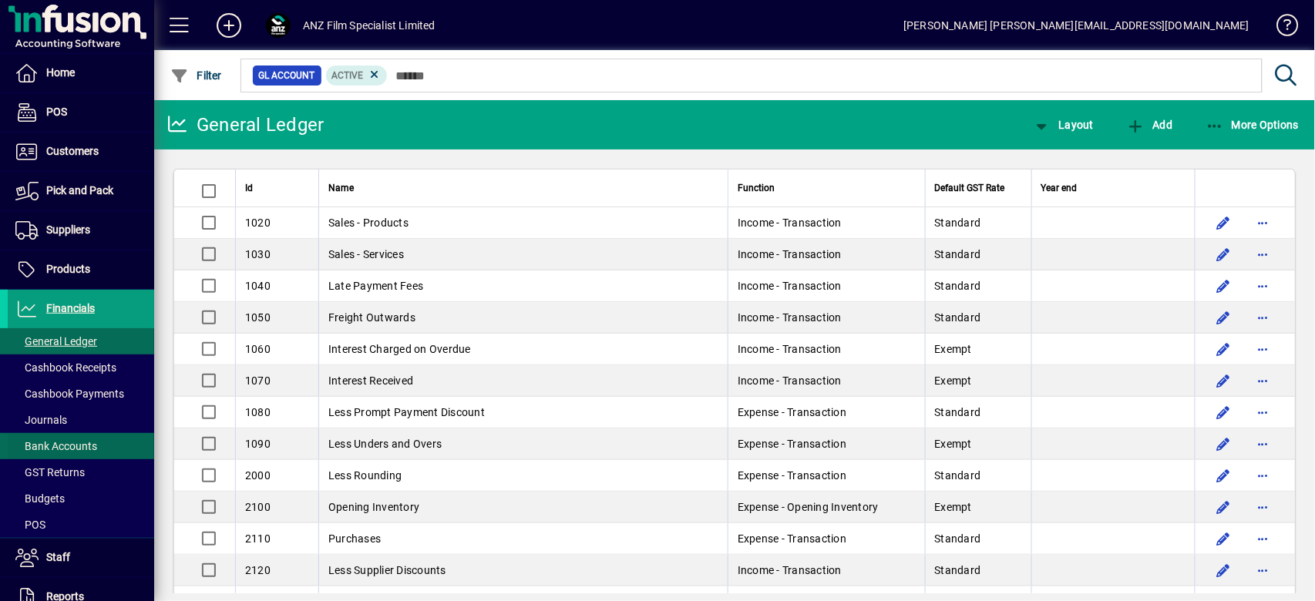
click at [68, 448] on span "Bank Accounts" at bounding box center [56, 446] width 82 height 12
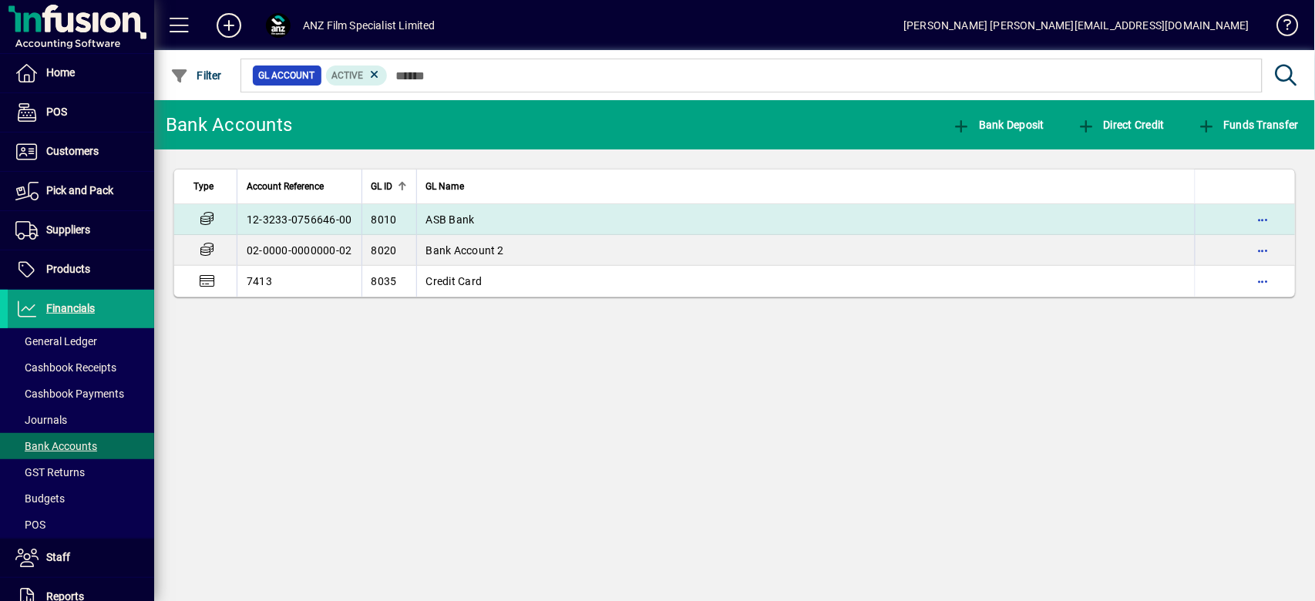
click at [490, 228] on td "ASB Bank" at bounding box center [806, 219] width 780 height 31
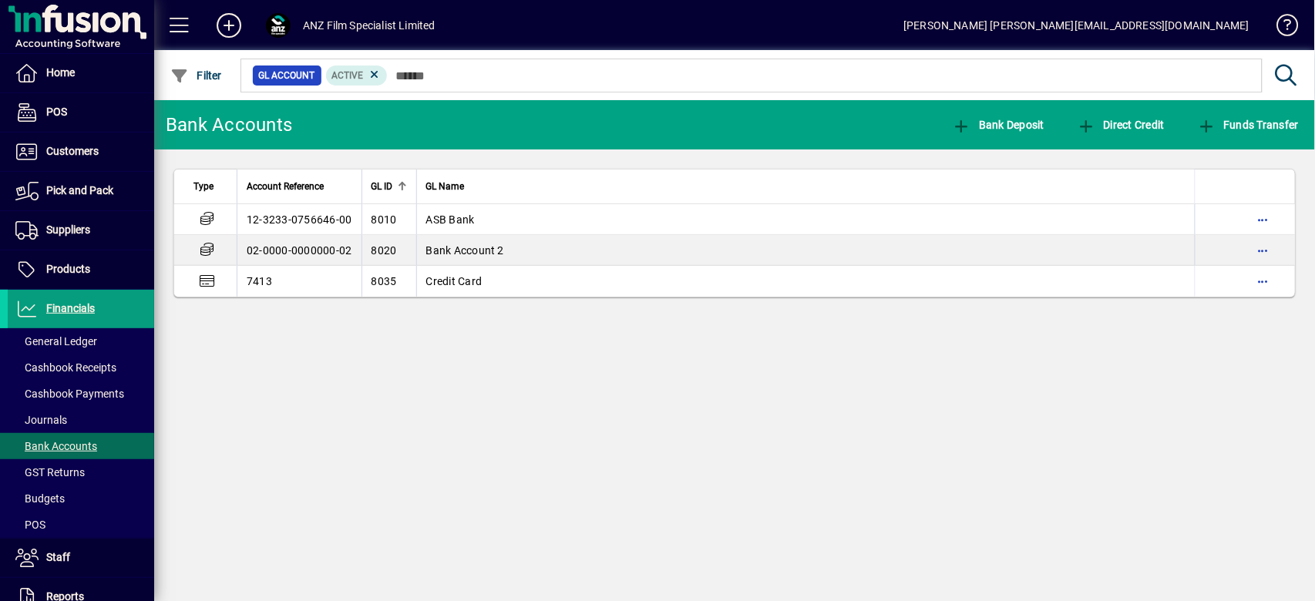
click at [986, 20] on div "Eileen Tan eileen.tan@anzfilm.co.nz" at bounding box center [1077, 25] width 346 height 25
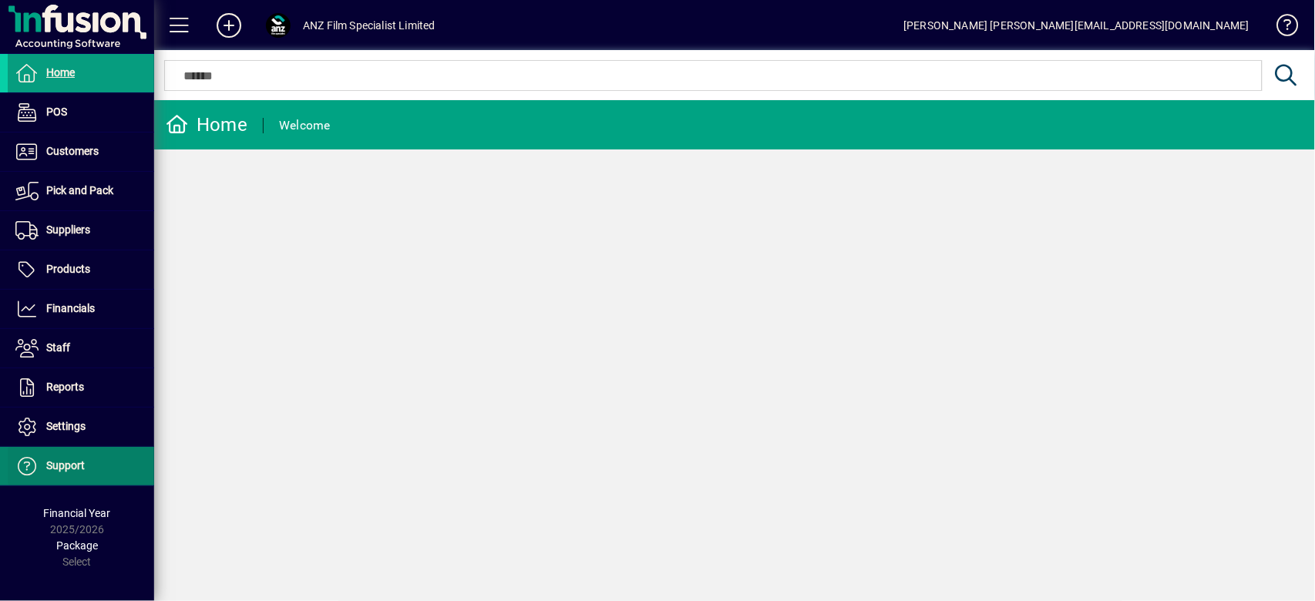
click at [69, 457] on span "Support" at bounding box center [46, 466] width 77 height 19
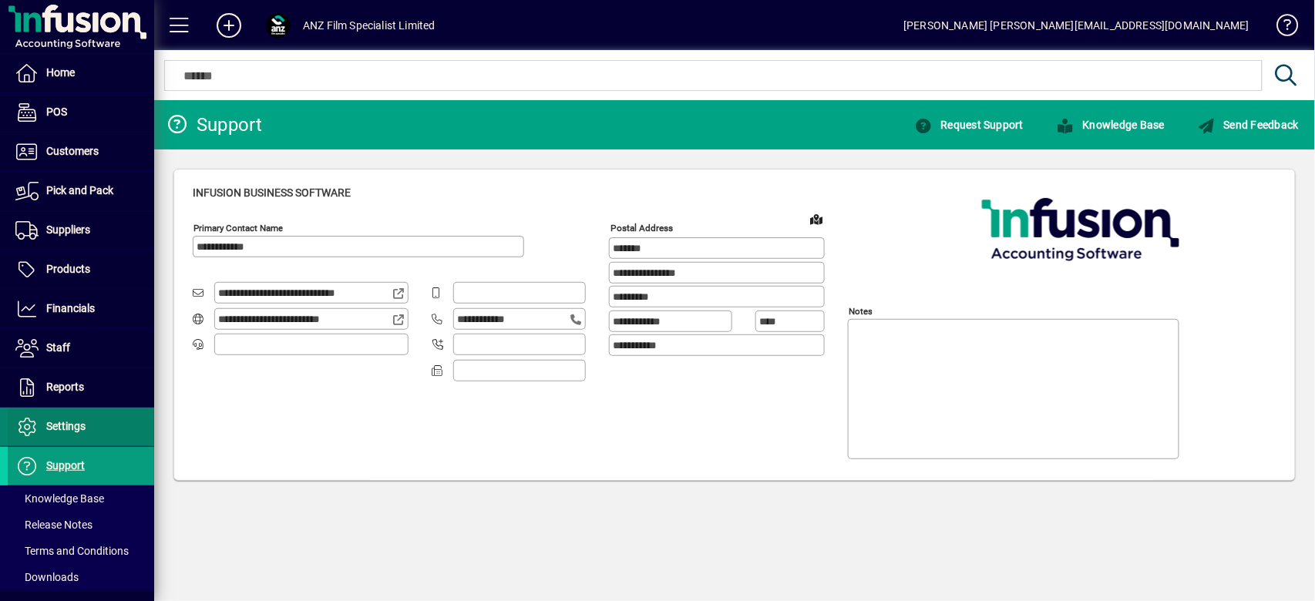
click at [68, 410] on span at bounding box center [81, 427] width 147 height 37
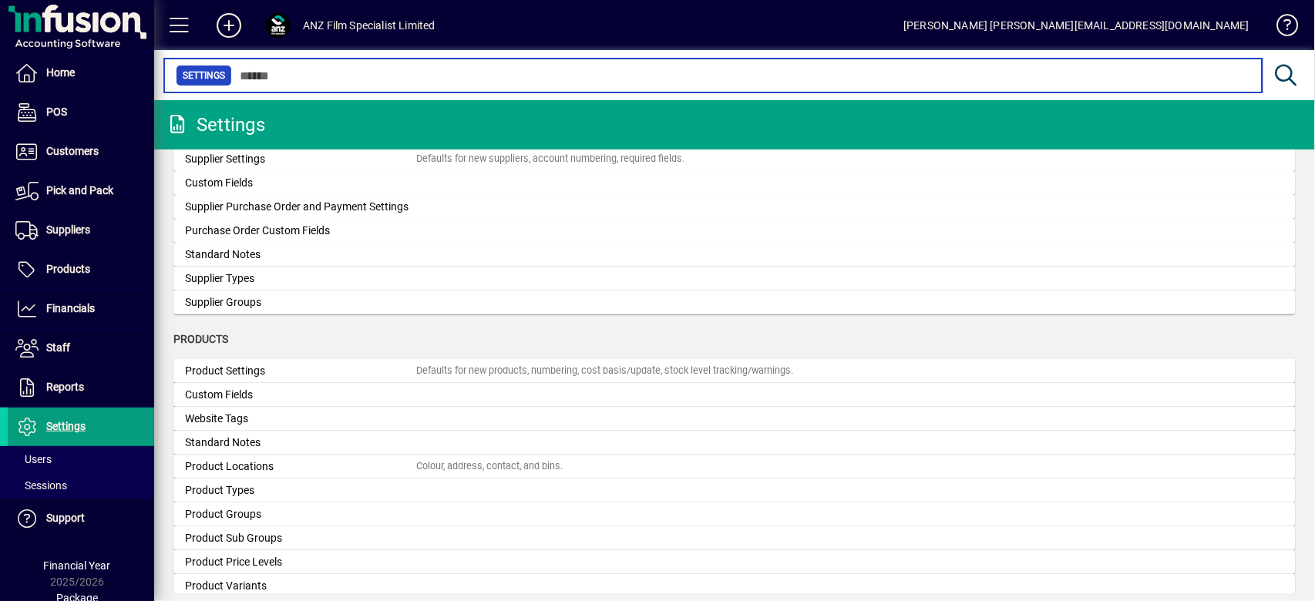
scroll to position [1502, 0]
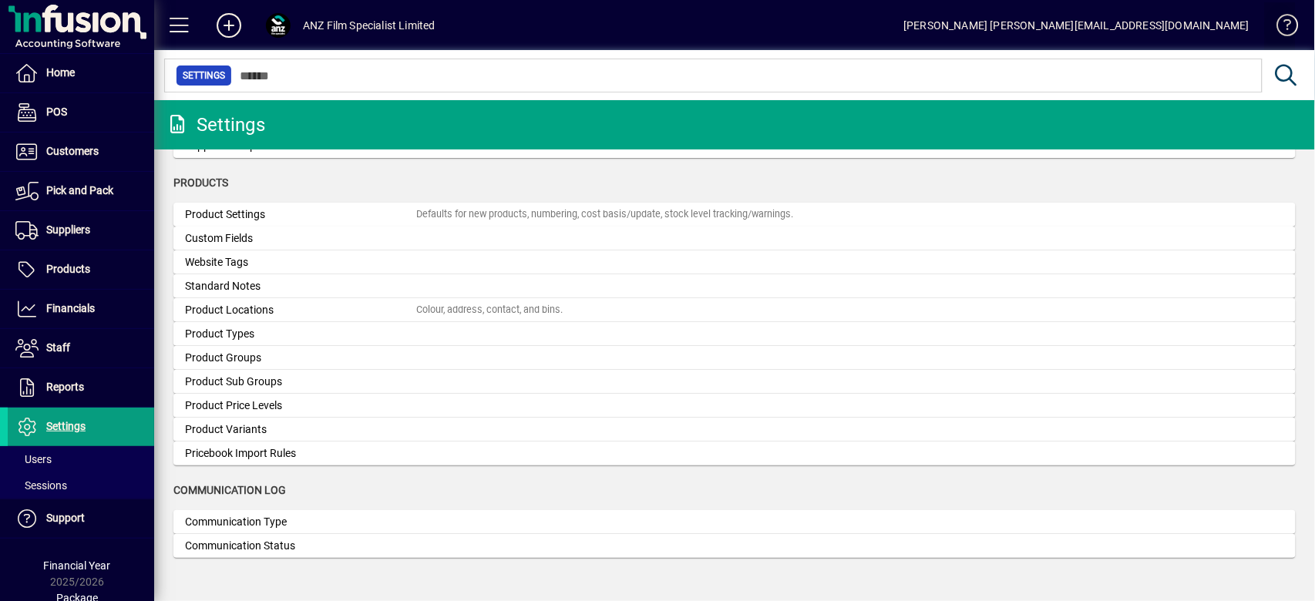
click at [1299, 18] on span at bounding box center [1280, 28] width 37 height 37
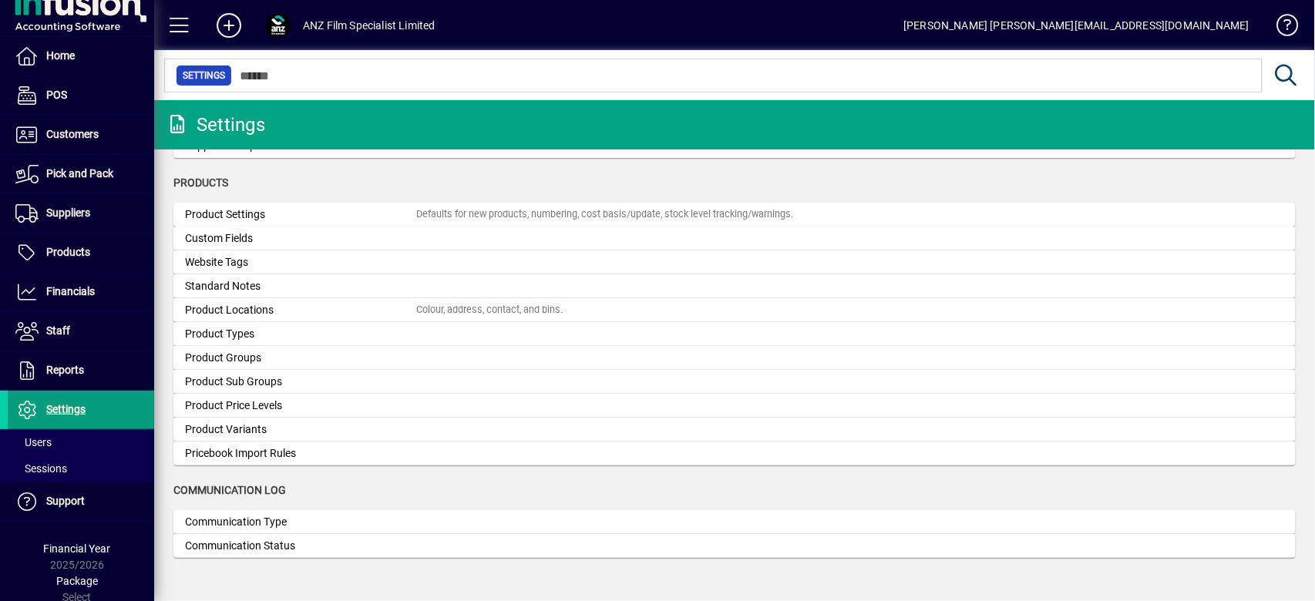
scroll to position [18, 0]
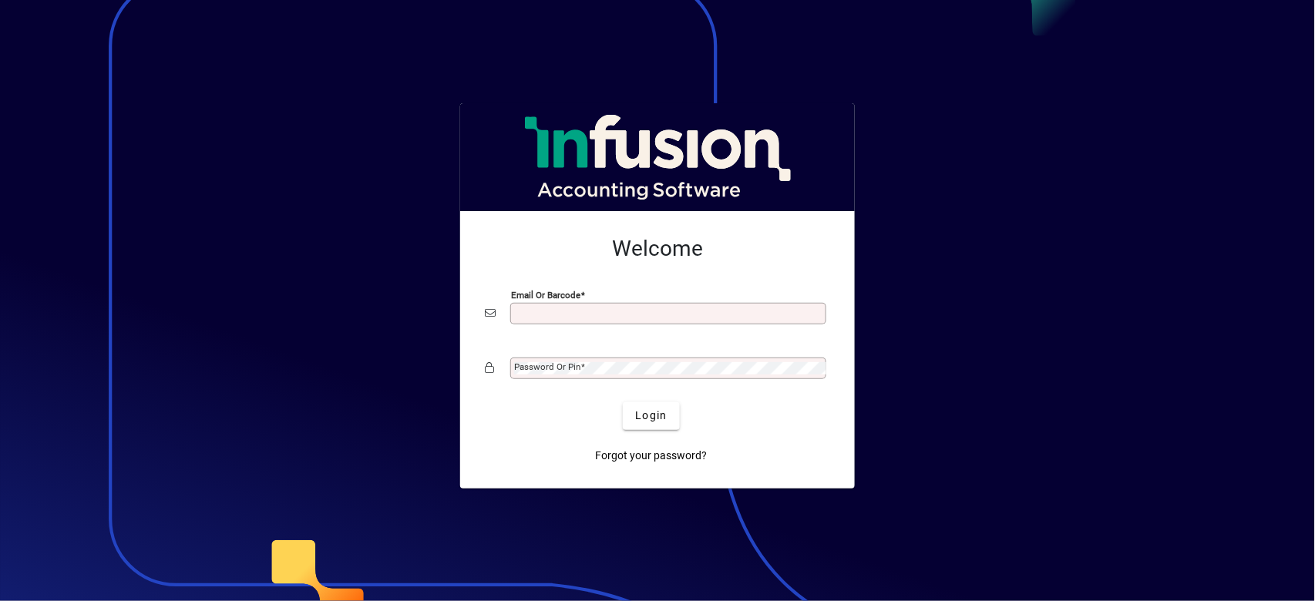
click at [709, 318] on input "Email or Barcode" at bounding box center [670, 314] width 312 height 12
click at [623, 403] on button "Login" at bounding box center [651, 417] width 56 height 28
type input "**********"
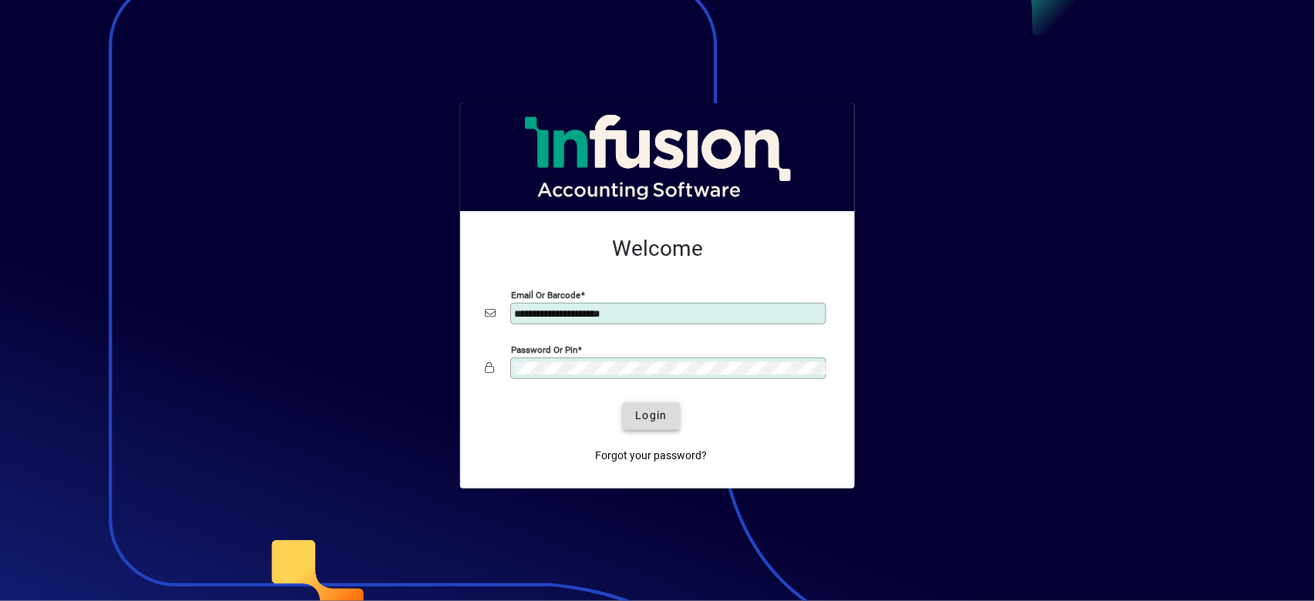
click at [646, 412] on span "Login" at bounding box center [651, 416] width 32 height 16
